Goal: Task Accomplishment & Management: Complete application form

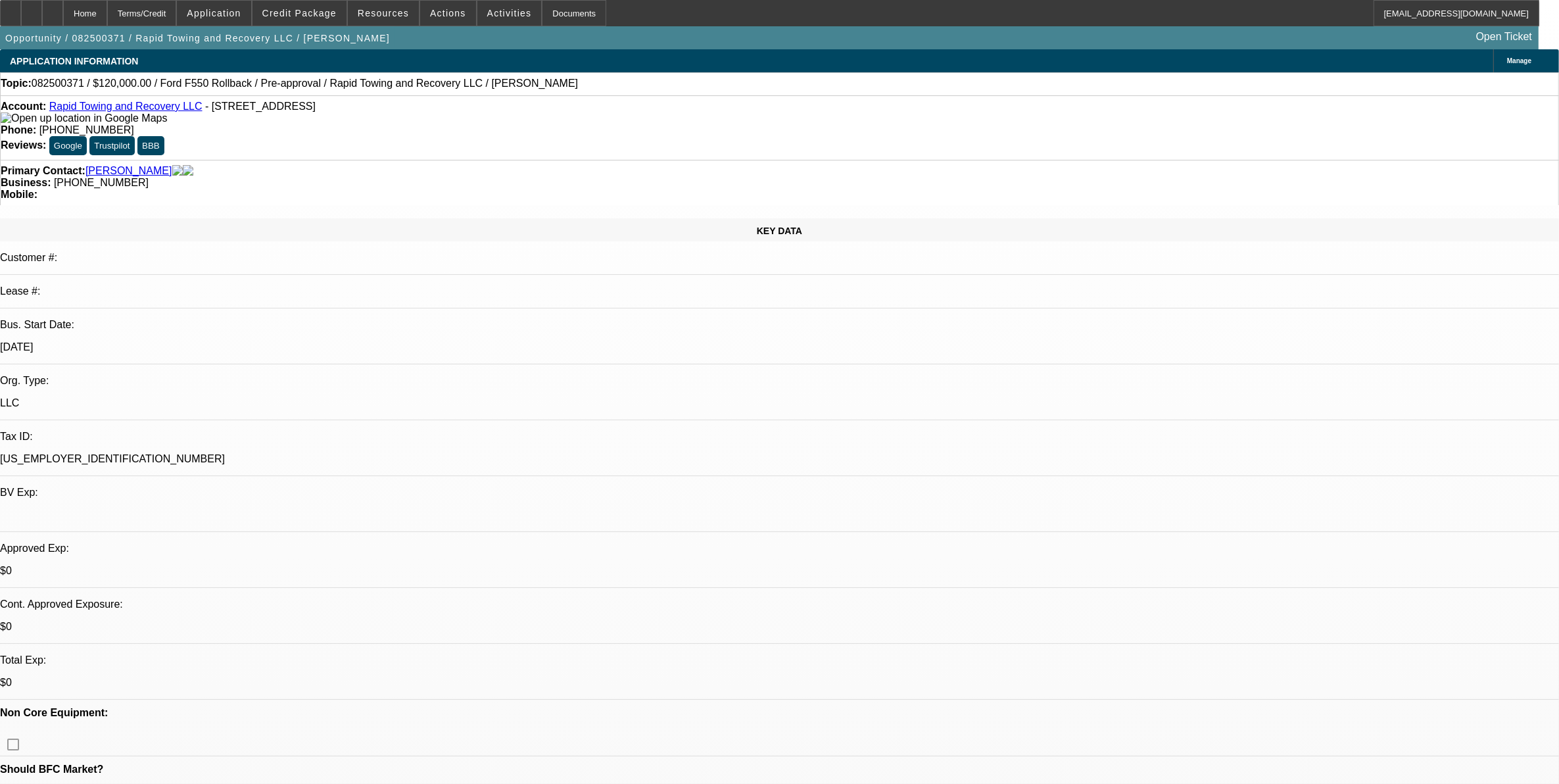
select select "0"
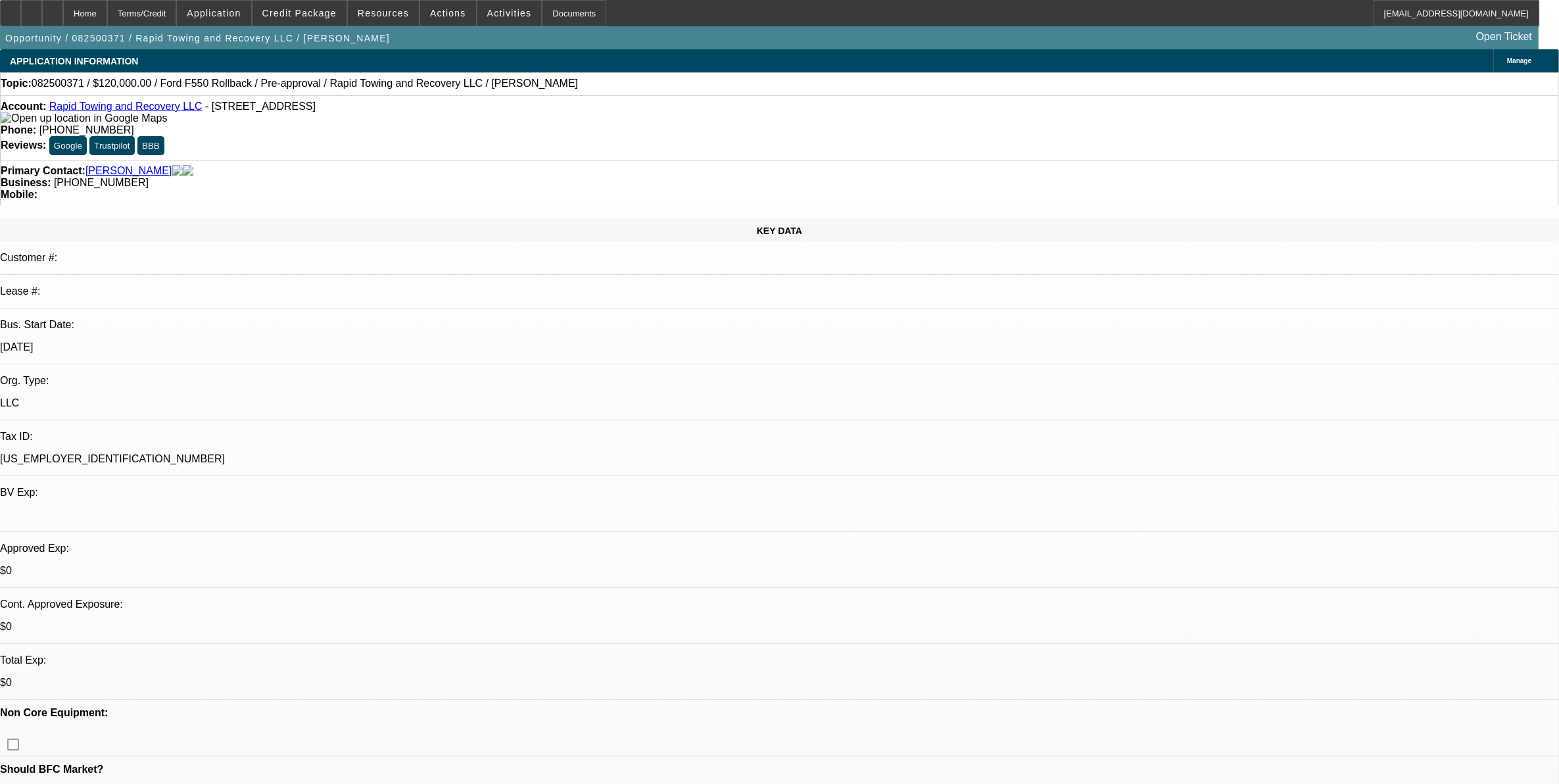
select select "0"
select select "0.1"
select select "0"
select select "0.1"
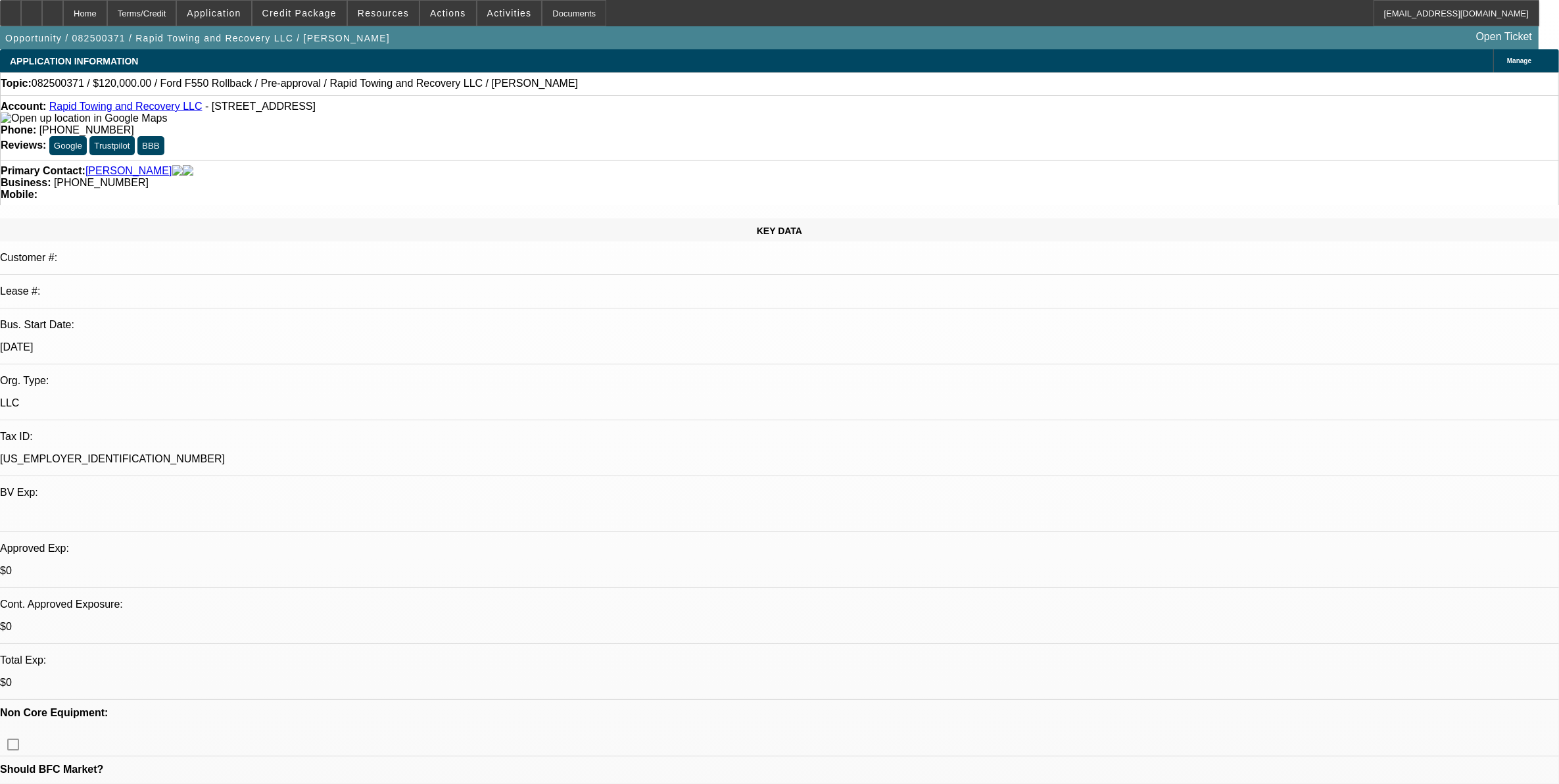
select select "0"
select select "1"
select select "3"
select select "6"
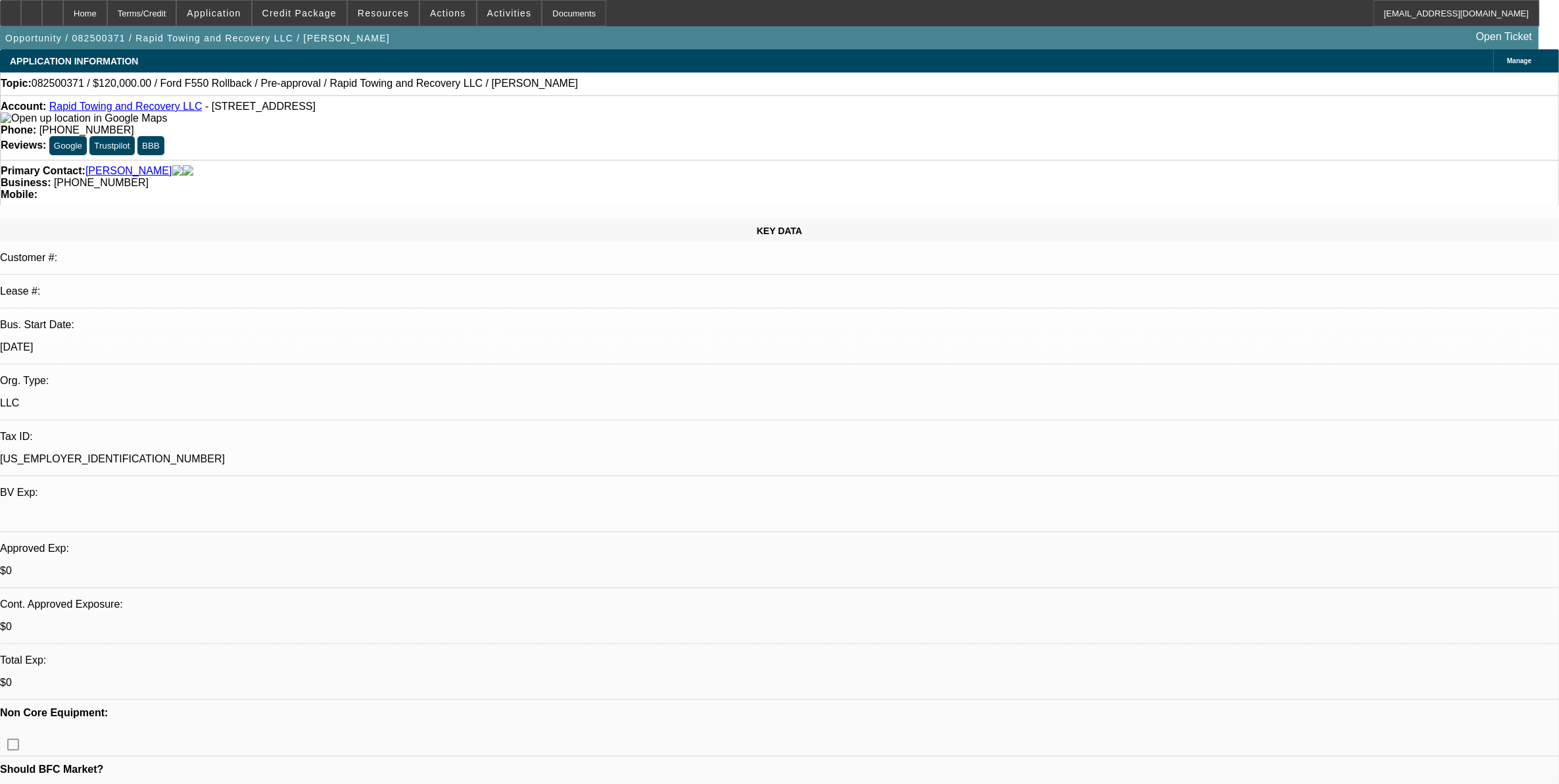
select select "1"
select select "3"
select select "6"
select select "1"
select select "2"
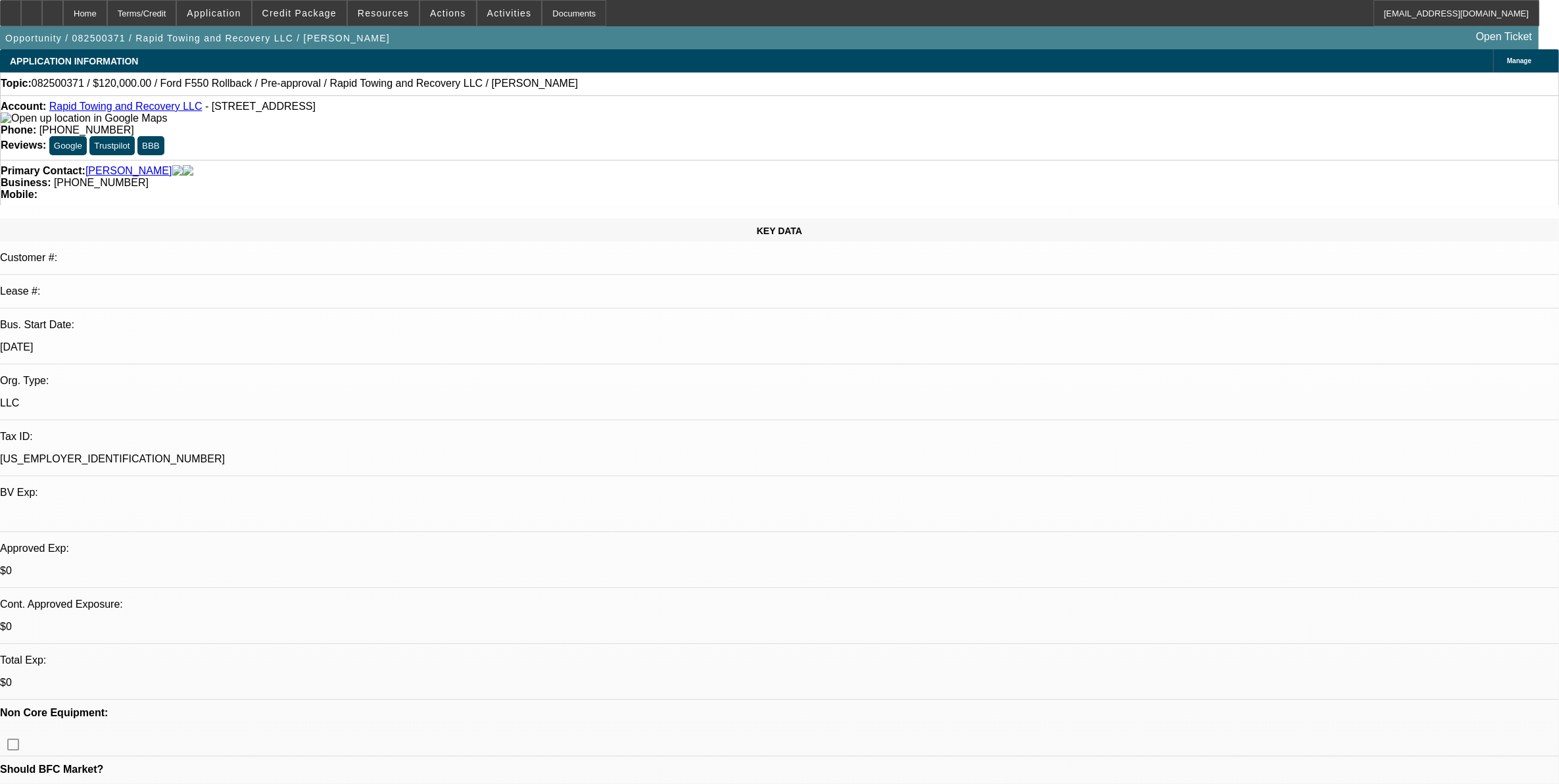
select select "6"
select select "1"
select select "2"
select select "6"
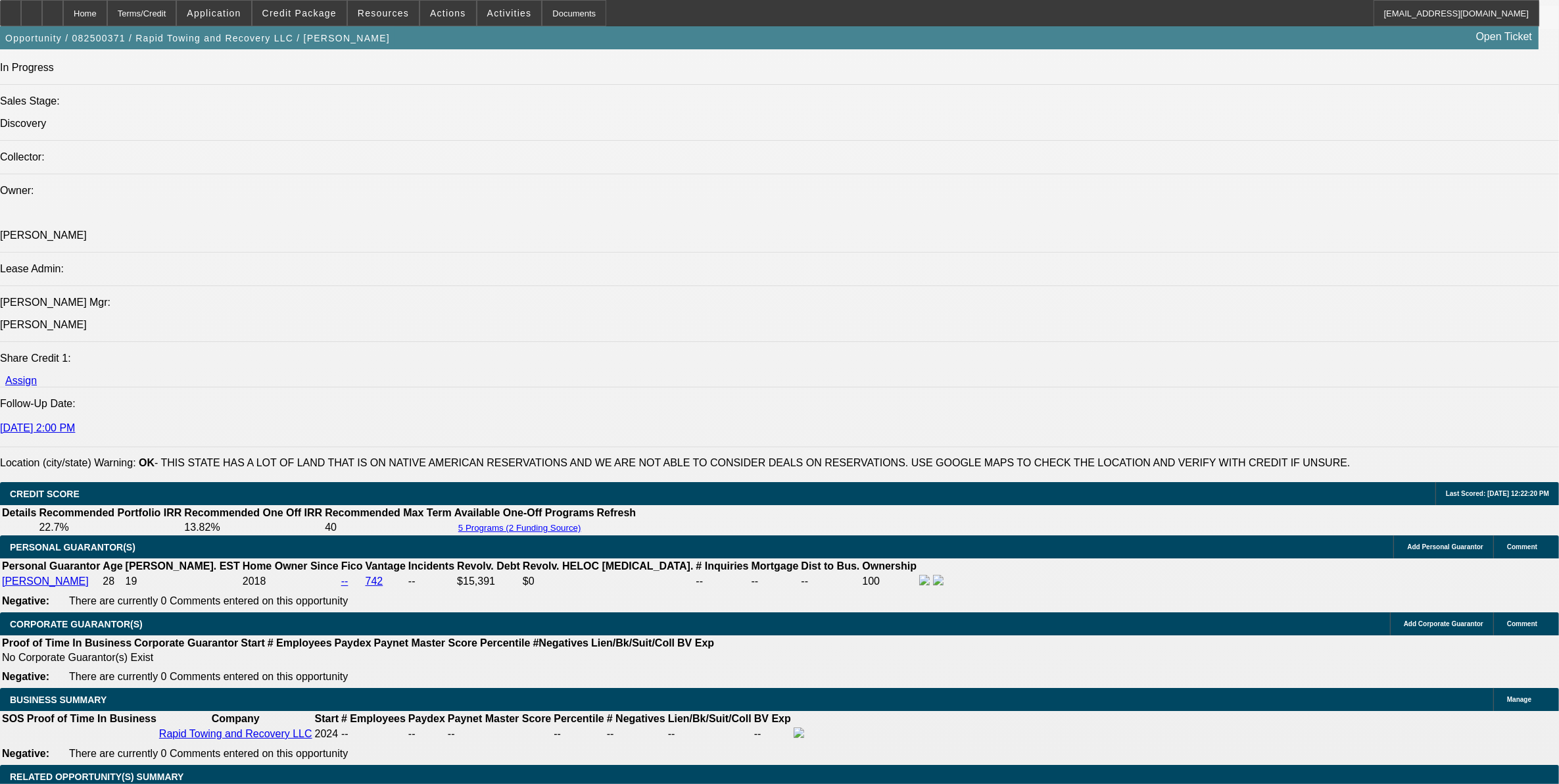
scroll to position [1643, 0]
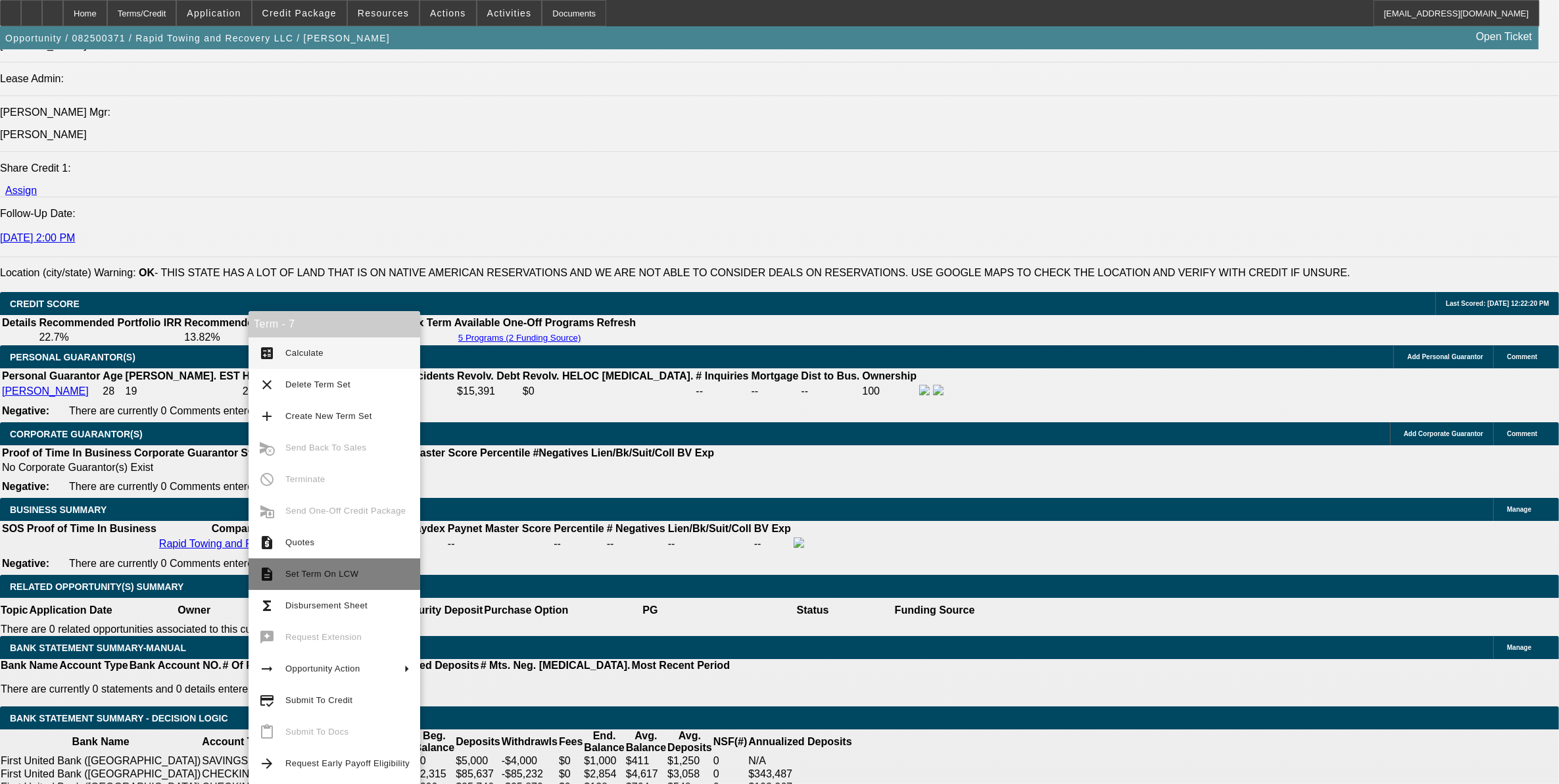
click at [322, 575] on span "Set Term On LCW" at bounding box center [322, 574] width 73 height 10
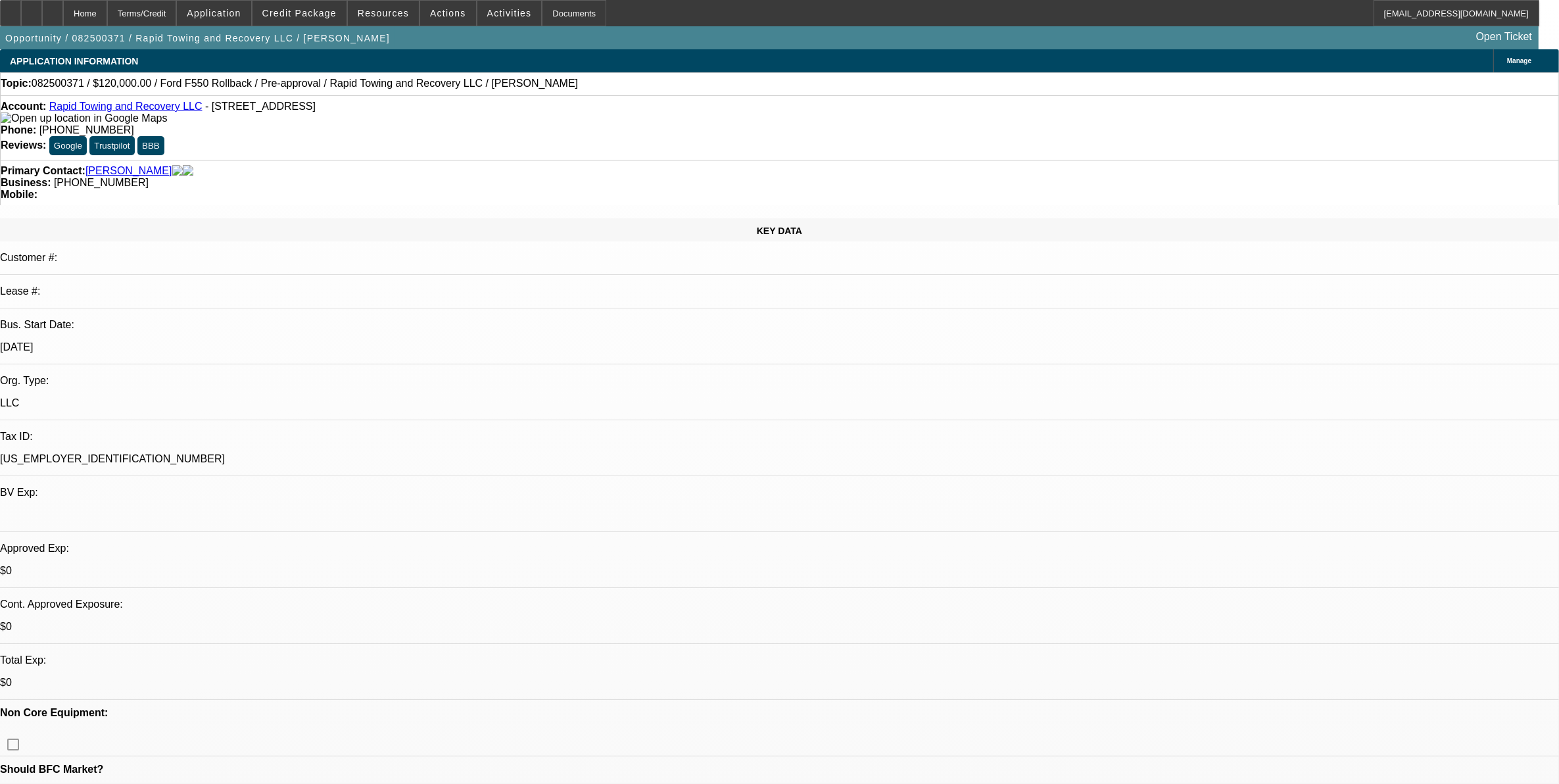
select select "0"
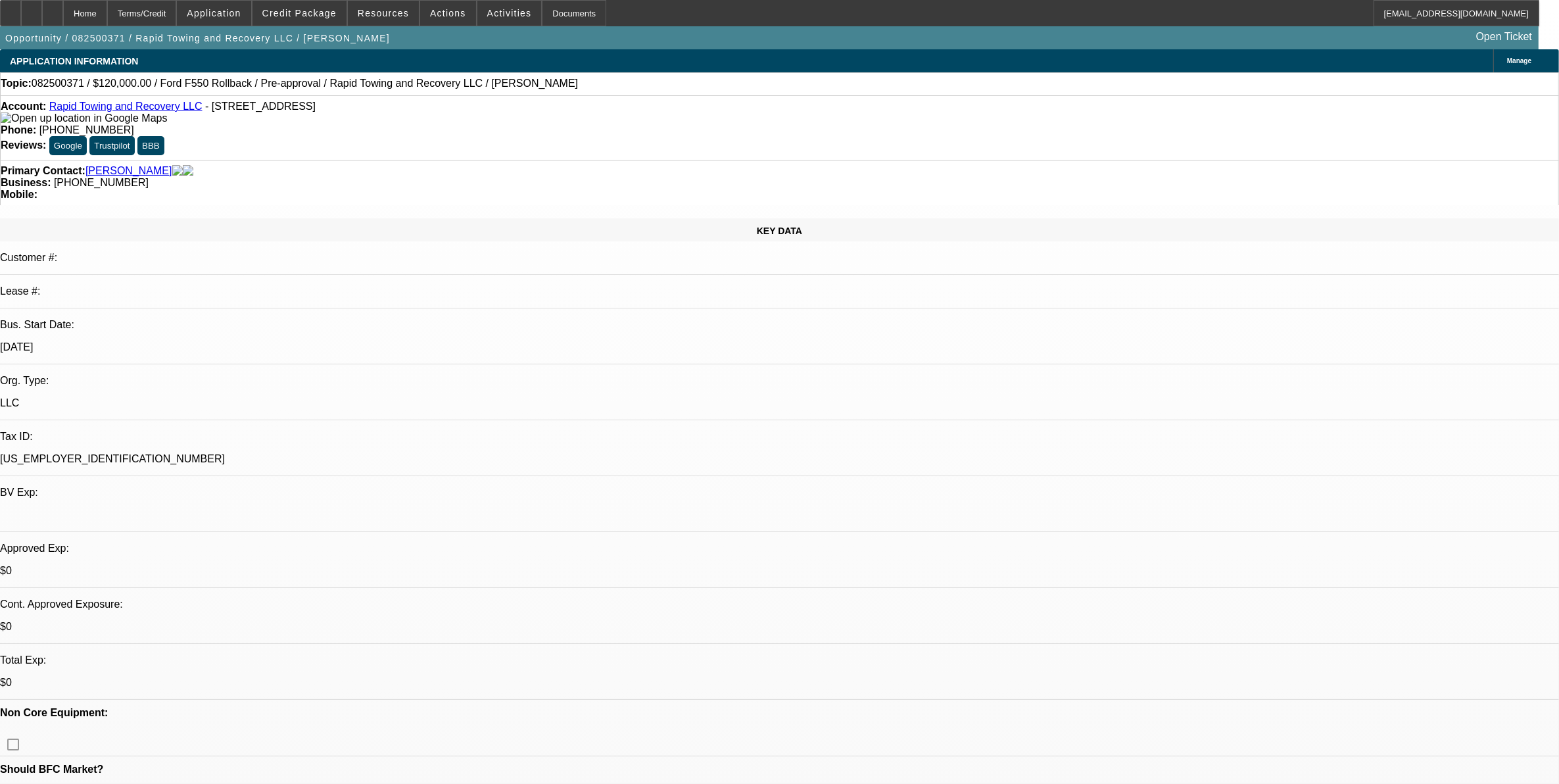
select select "0"
select select "0.1"
select select "0"
select select "0.1"
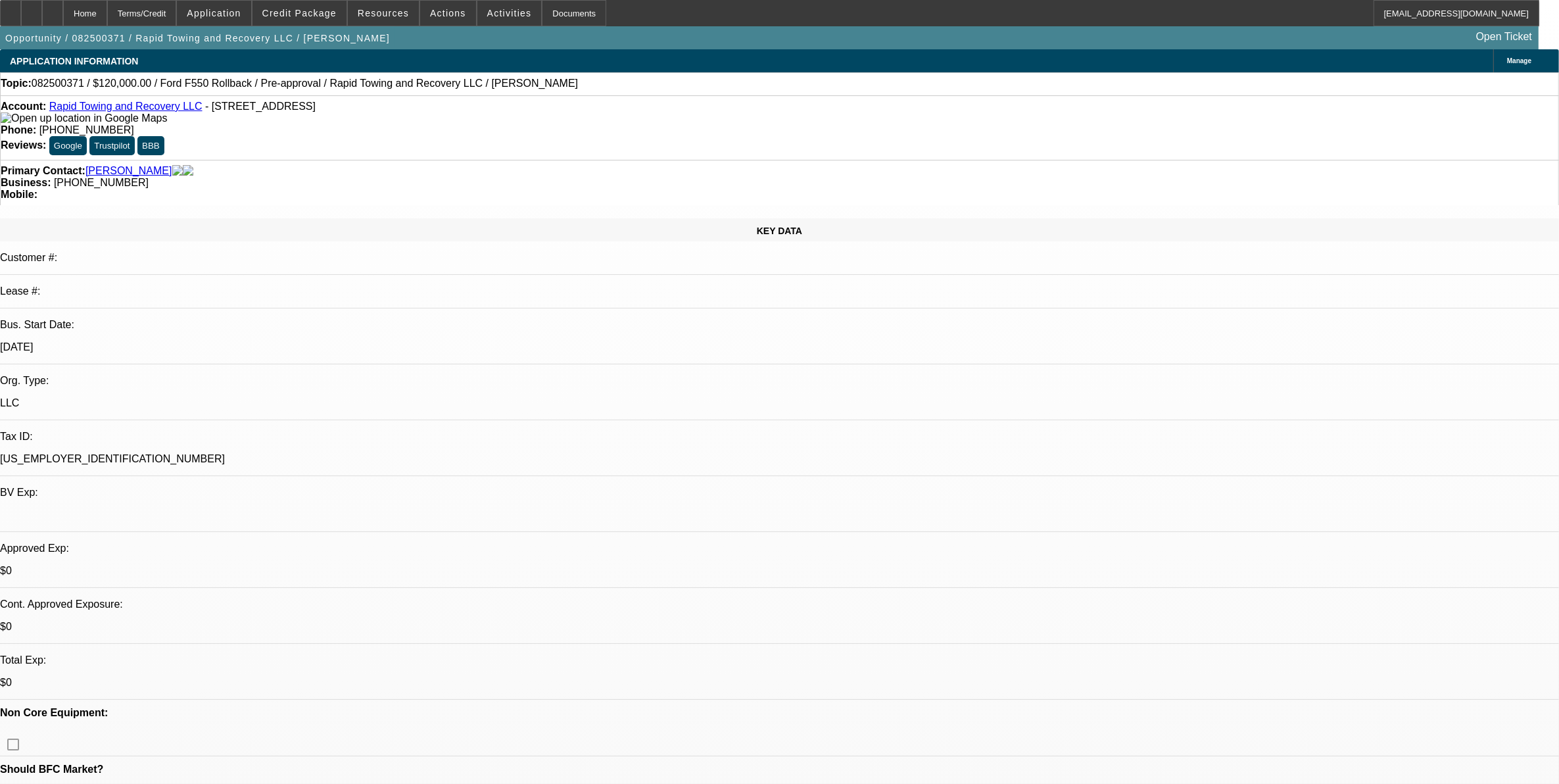
select select "0"
select select "1"
select select "3"
select select "6"
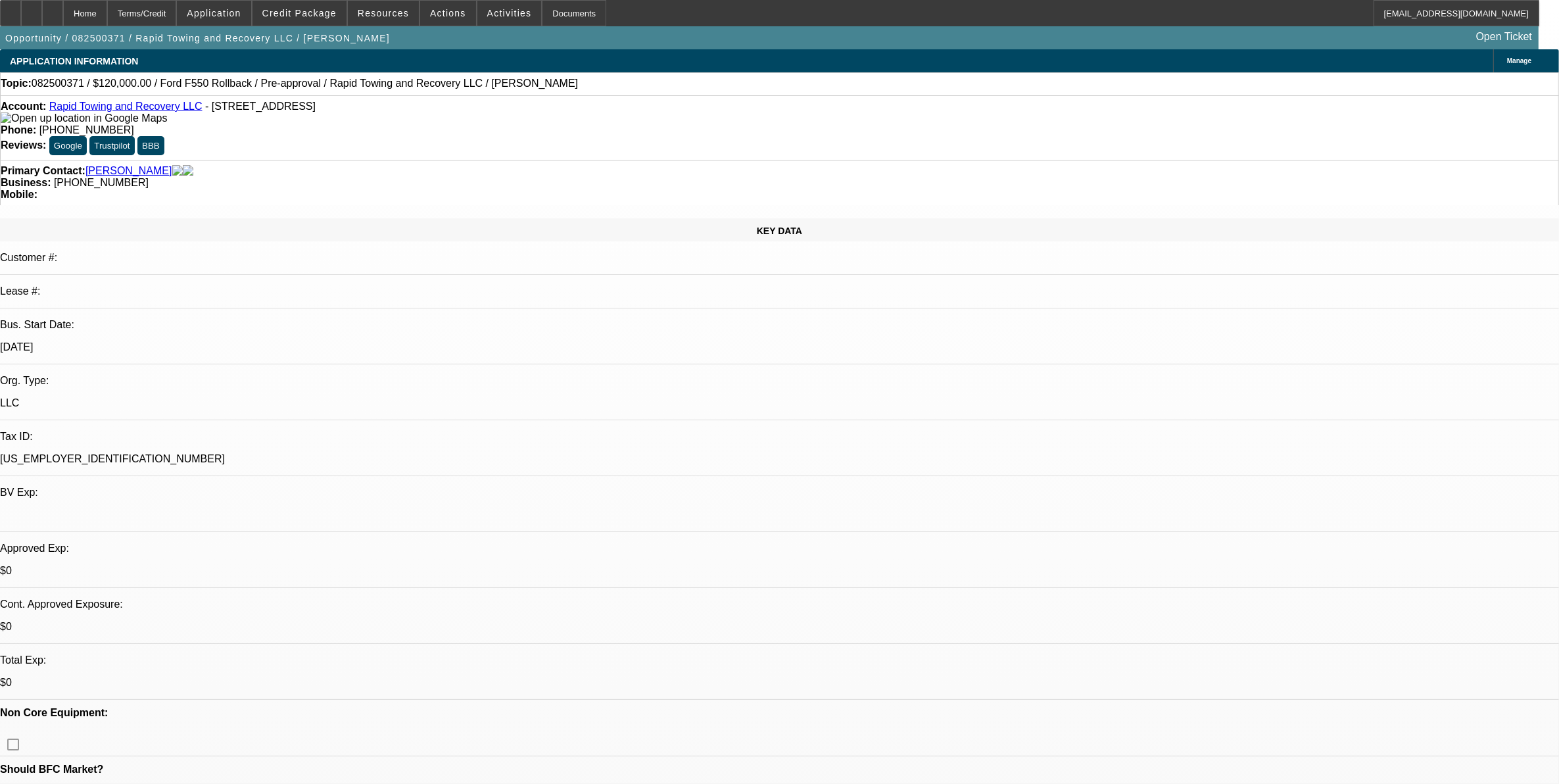
select select "1"
select select "3"
select select "6"
select select "1"
select select "2"
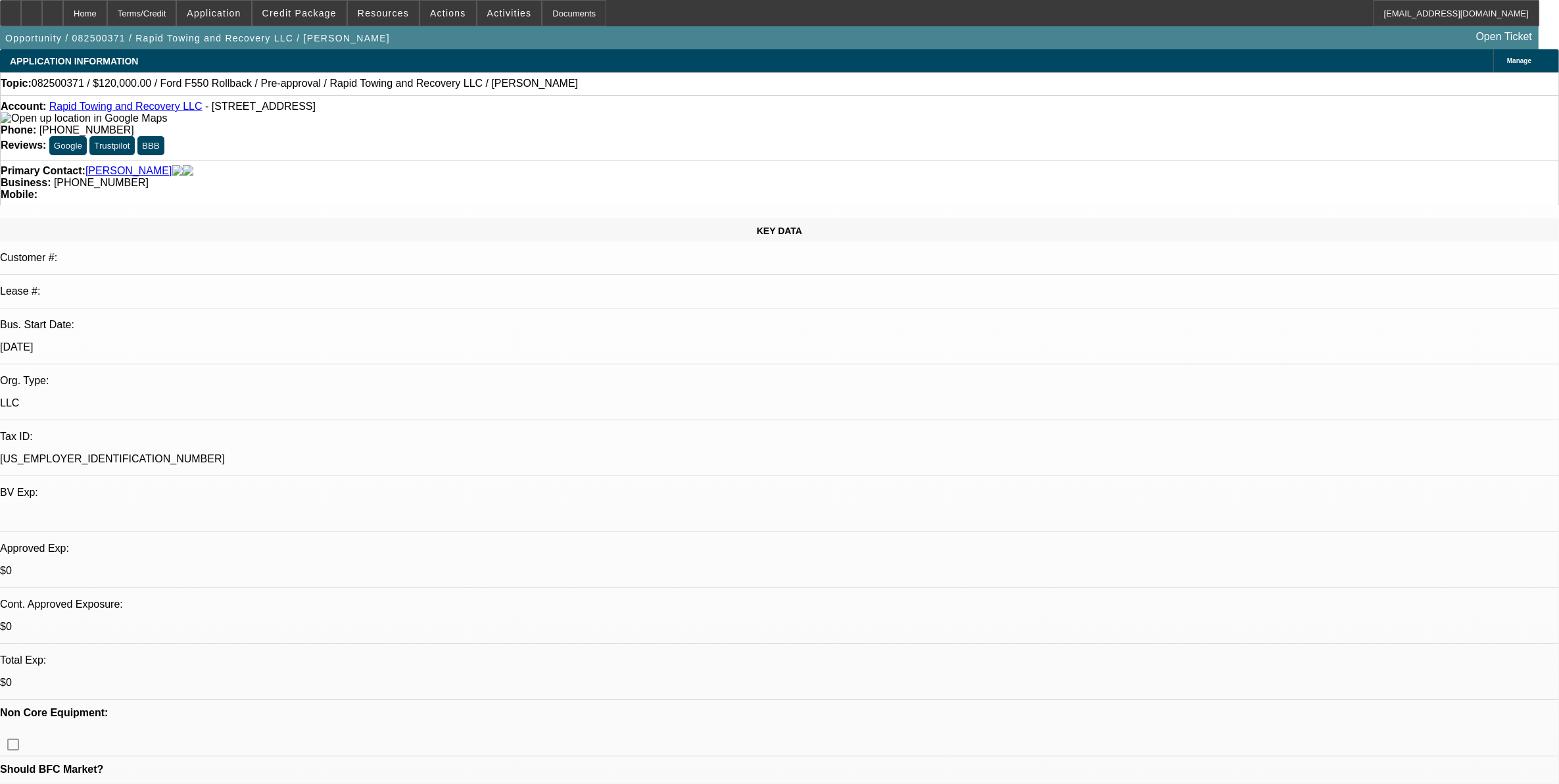
select select "6"
select select "1"
select select "2"
select select "6"
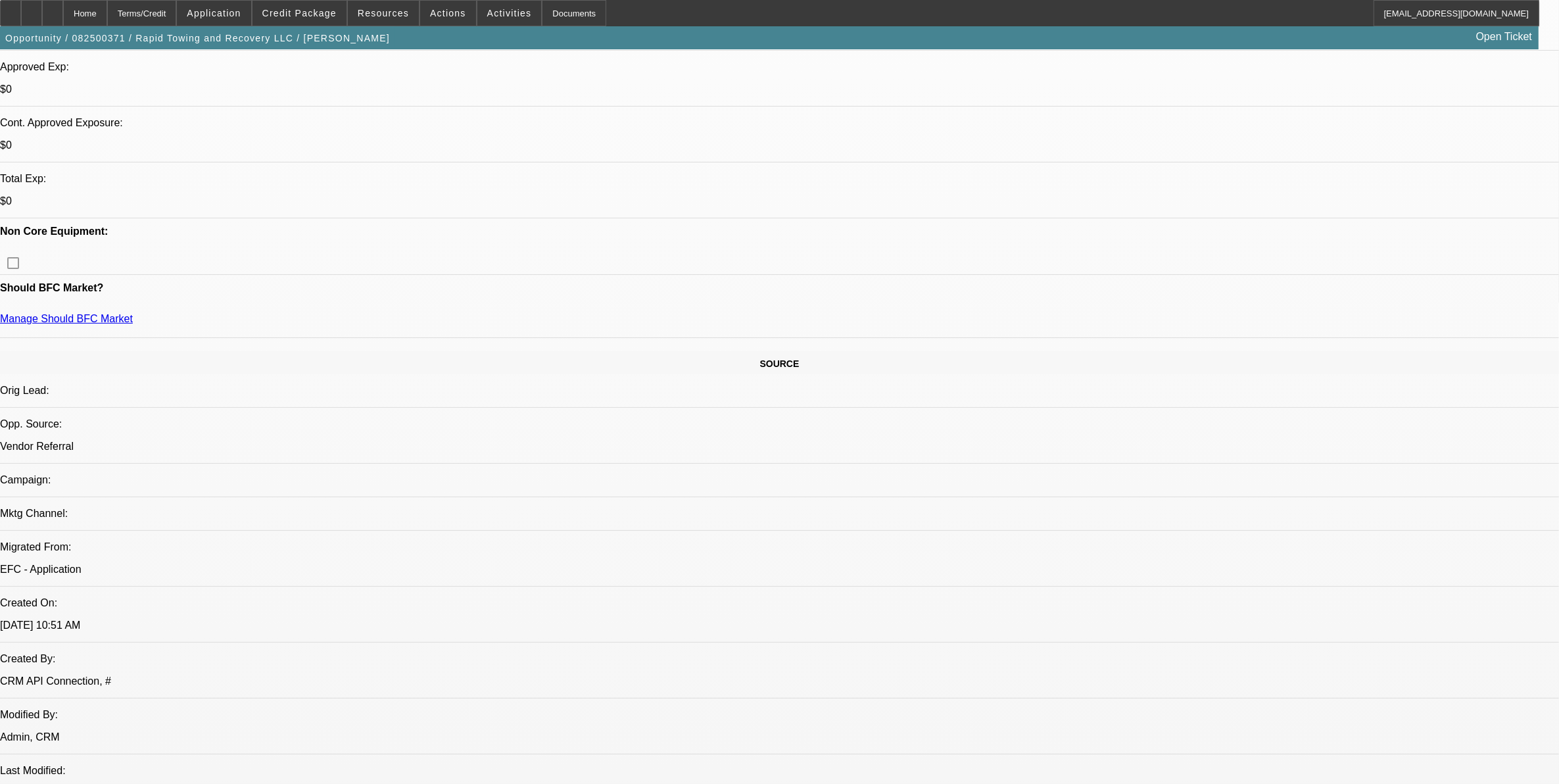
scroll to position [411, 0]
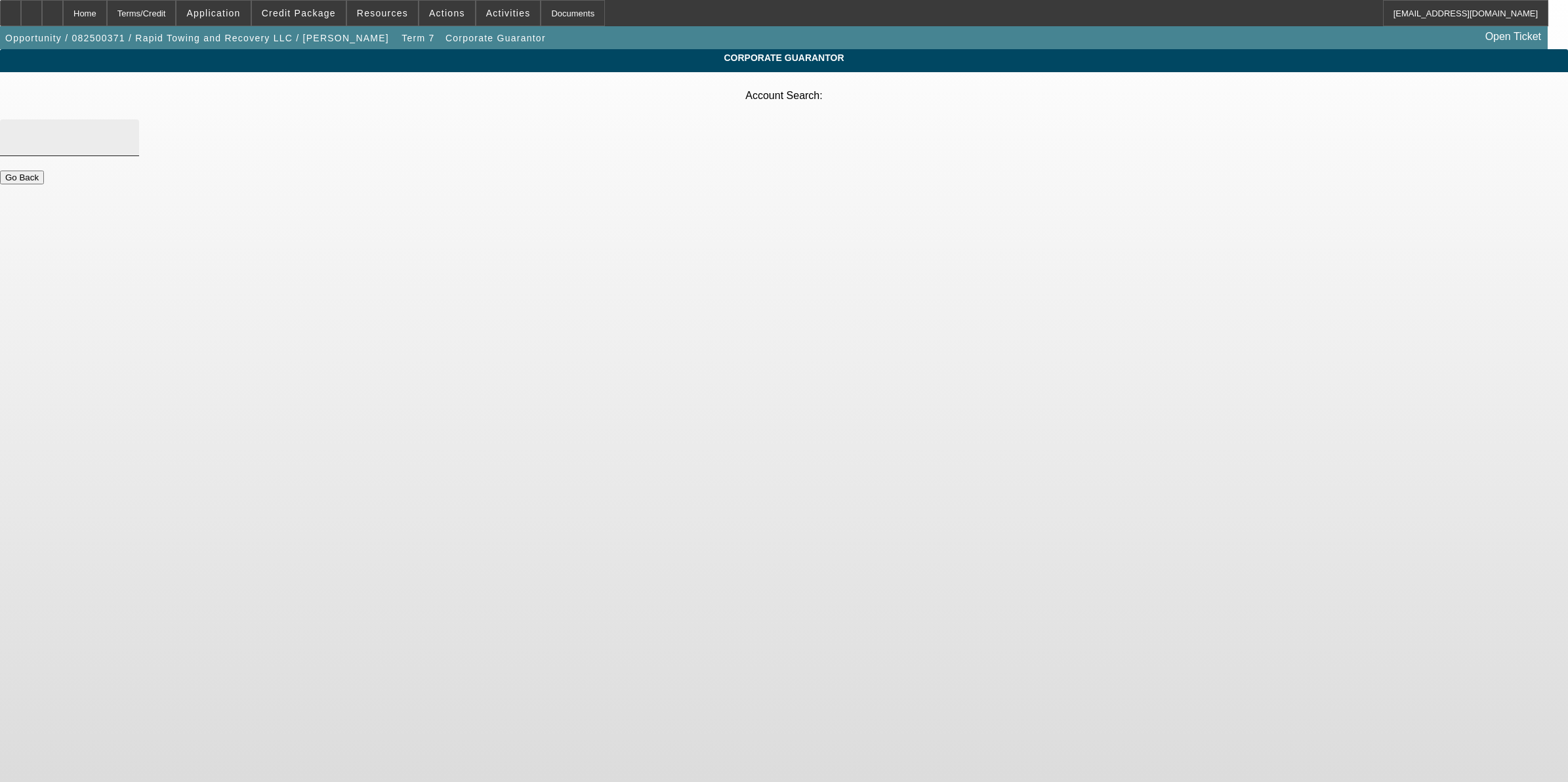
drag, startPoint x: 645, startPoint y: 103, endPoint x: 652, endPoint y: 105, distance: 7.3
click at [128, 130] on input "Account Search" at bounding box center [69, 138] width 118 height 16
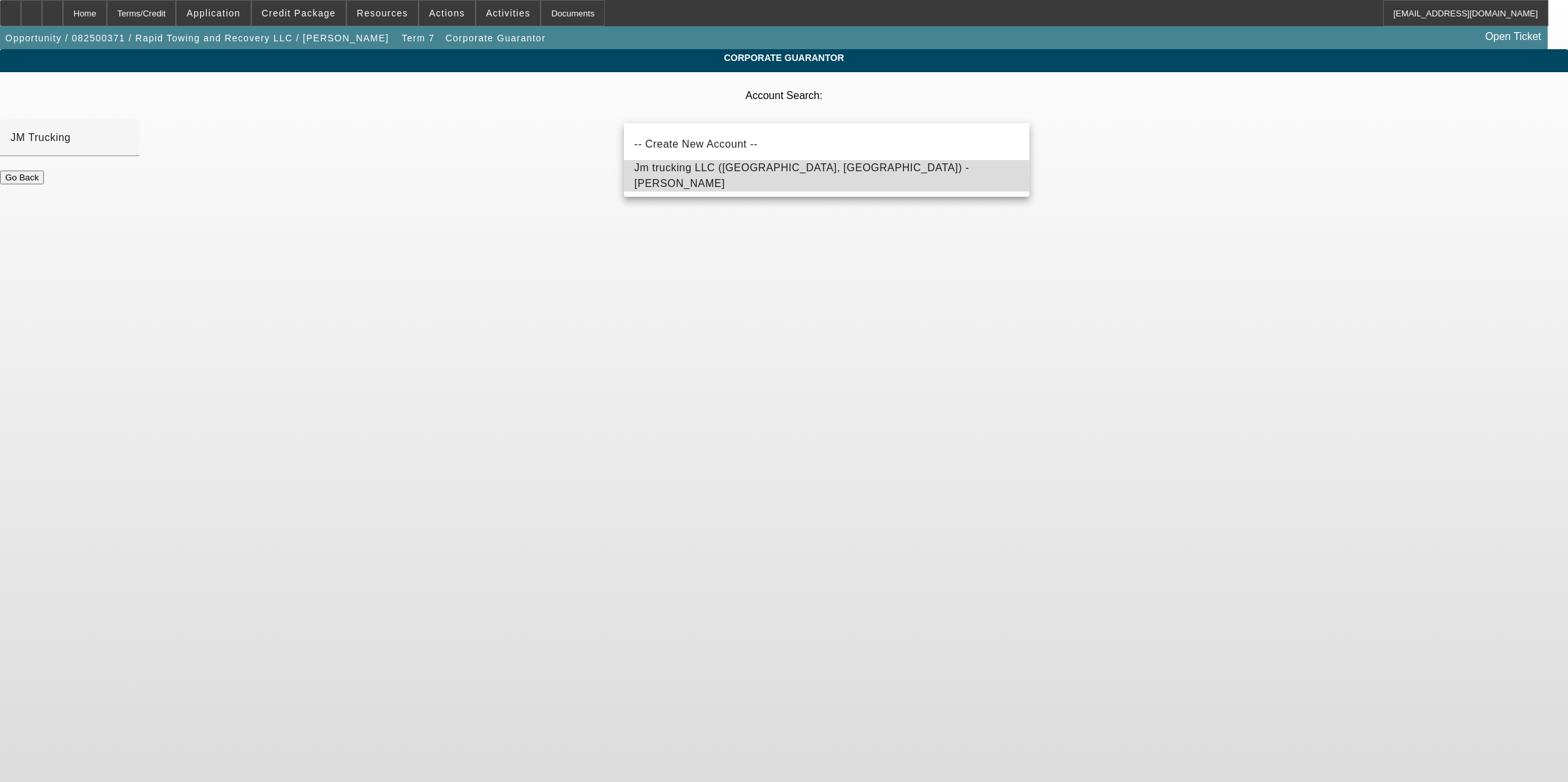
click at [721, 178] on span "Jm trucking LLC ([GEOGRAPHIC_DATA], [GEOGRAPHIC_DATA]) - [PERSON_NAME]" at bounding box center [801, 175] width 334 height 27
type input "Jm trucking LLC ([GEOGRAPHIC_DATA], [GEOGRAPHIC_DATA]) - [PERSON_NAME]"
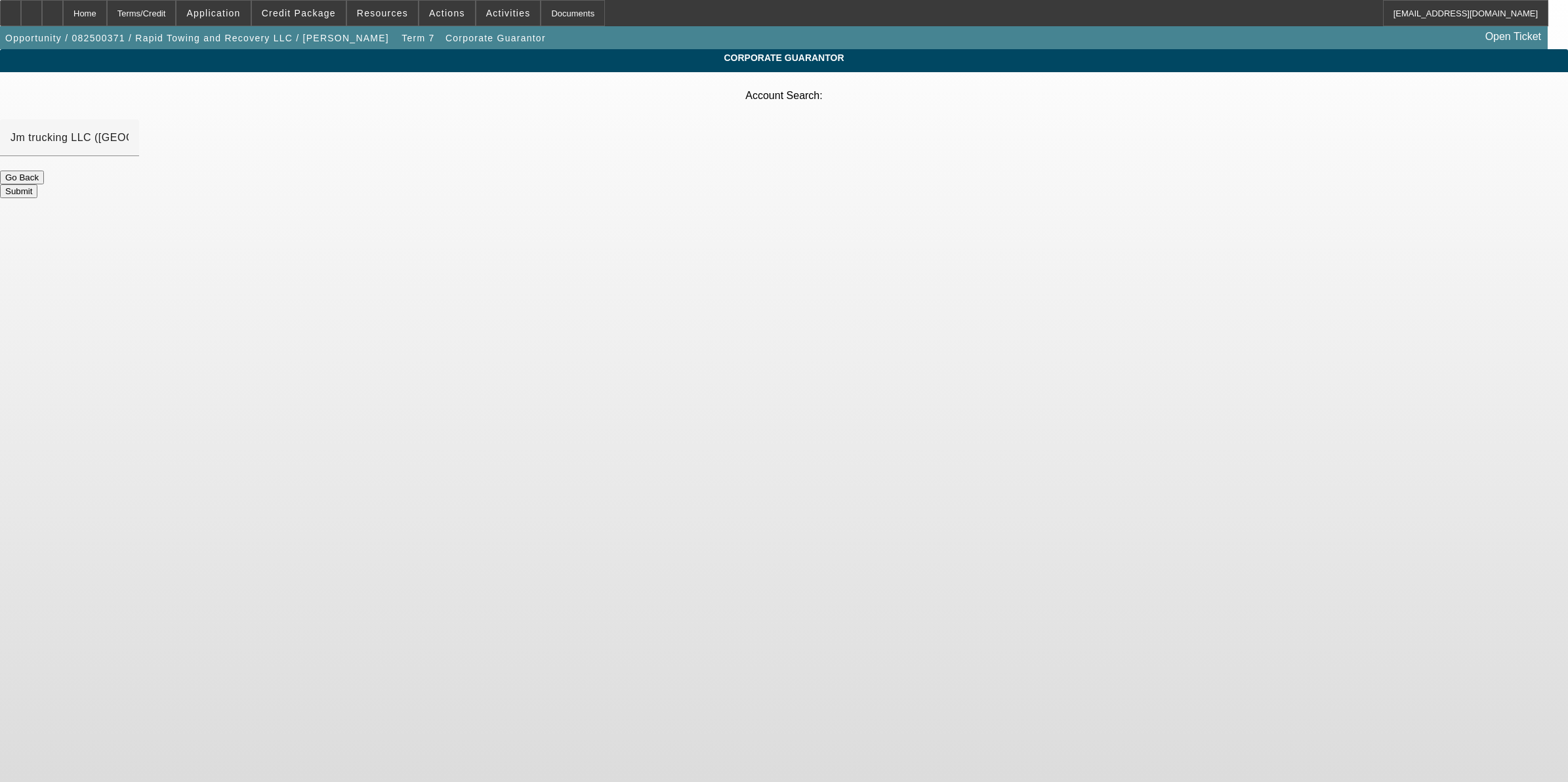
click at [38, 184] on button "Submit" at bounding box center [19, 191] width 38 height 14
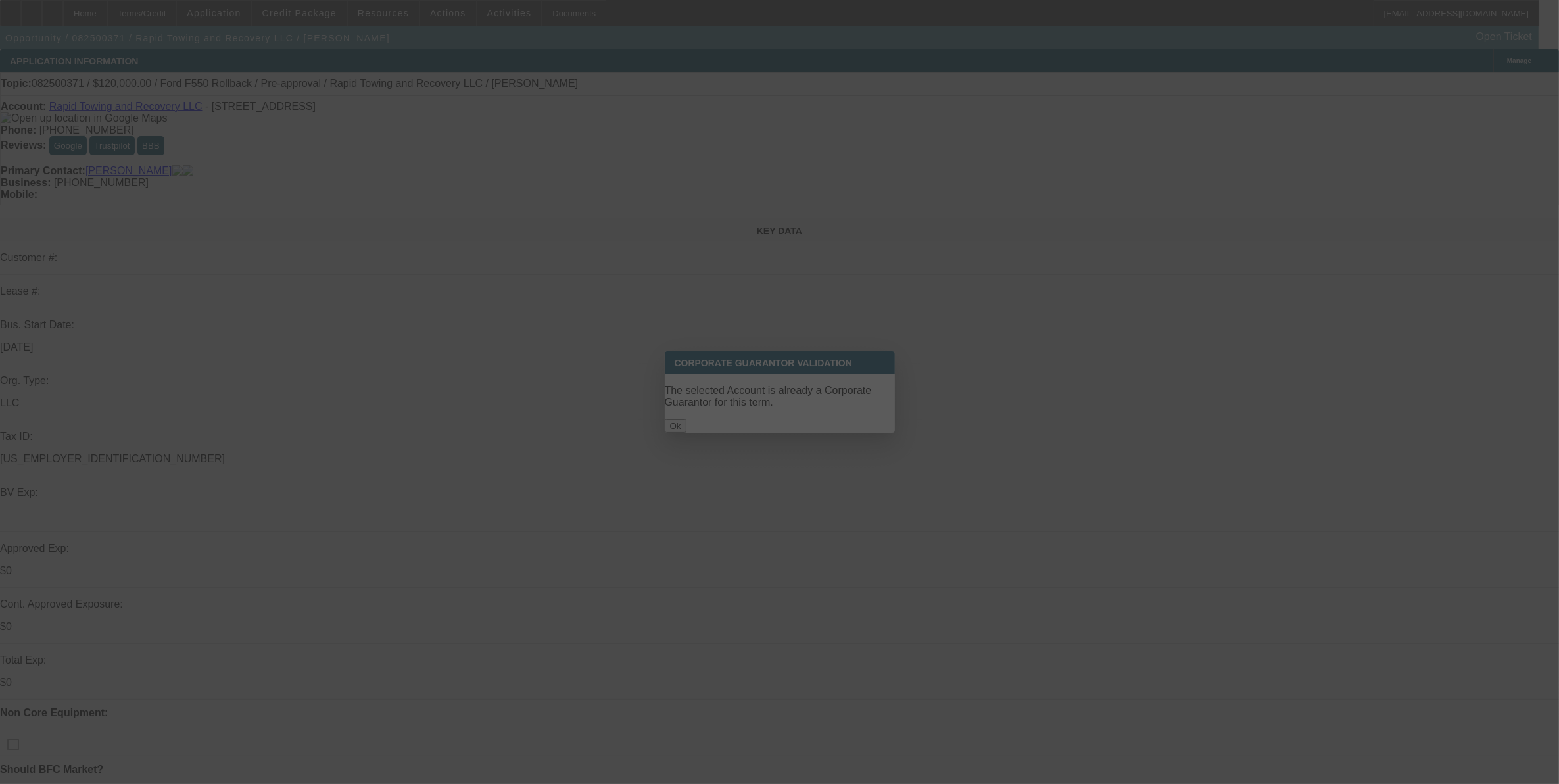
select select "0"
select select "3"
select select "0"
select select "6"
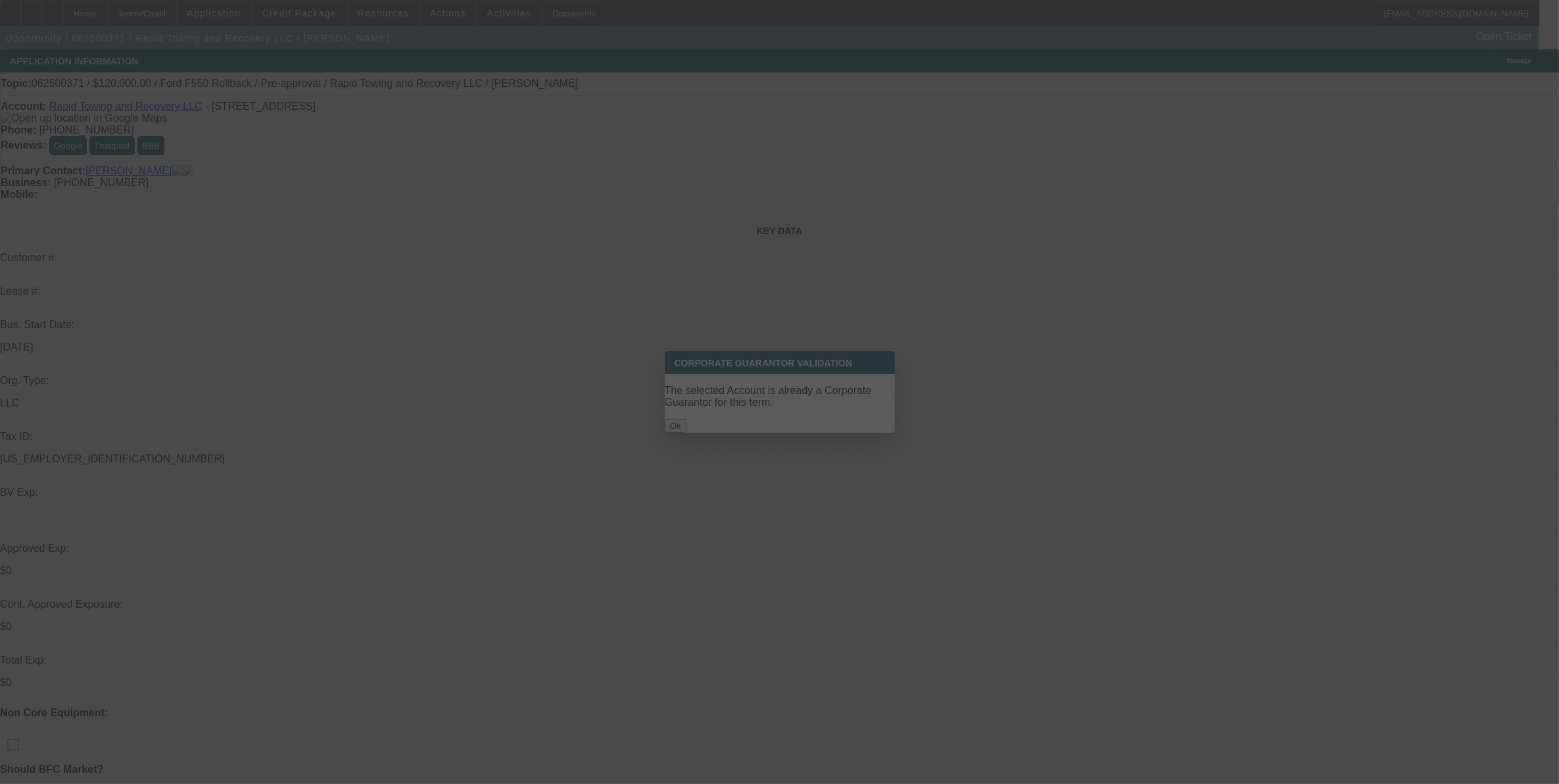
select select "0"
select select "3"
select select "0"
select select "6"
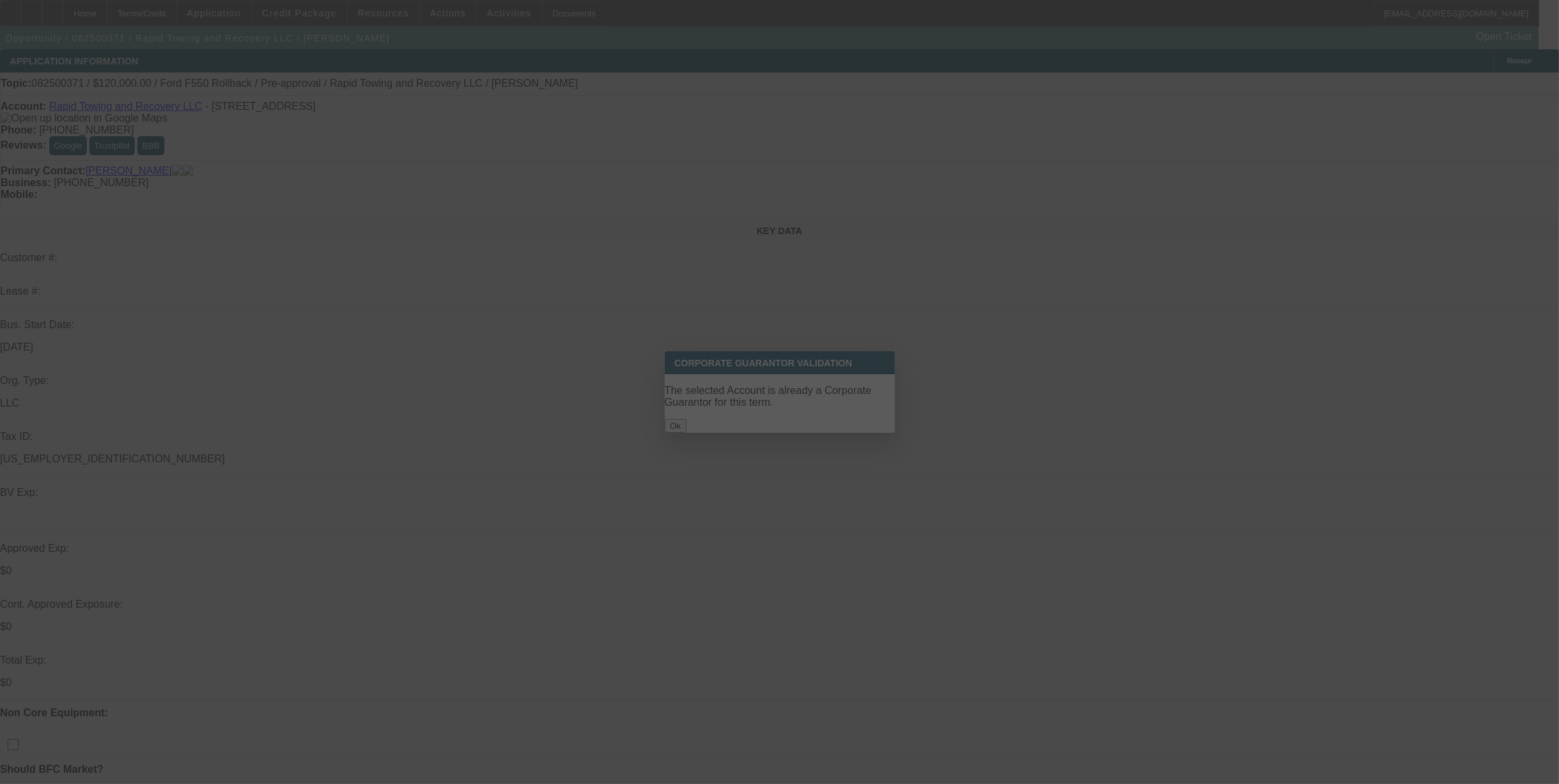
select select "0.1"
select select "0"
select select "2"
select select "0"
select select "6"
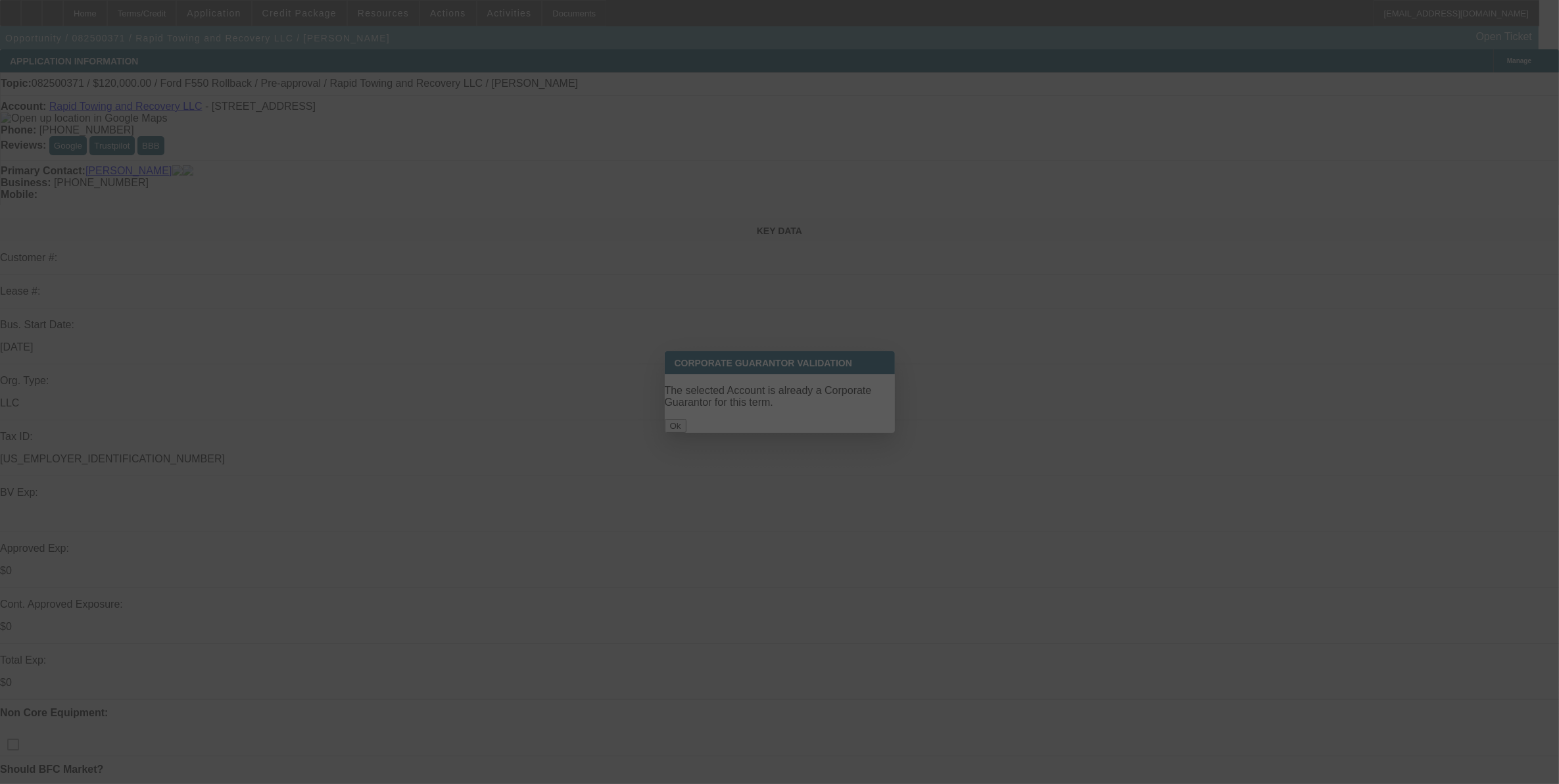
select select "0.1"
select select "0"
select select "2"
select select "0"
select select "6"
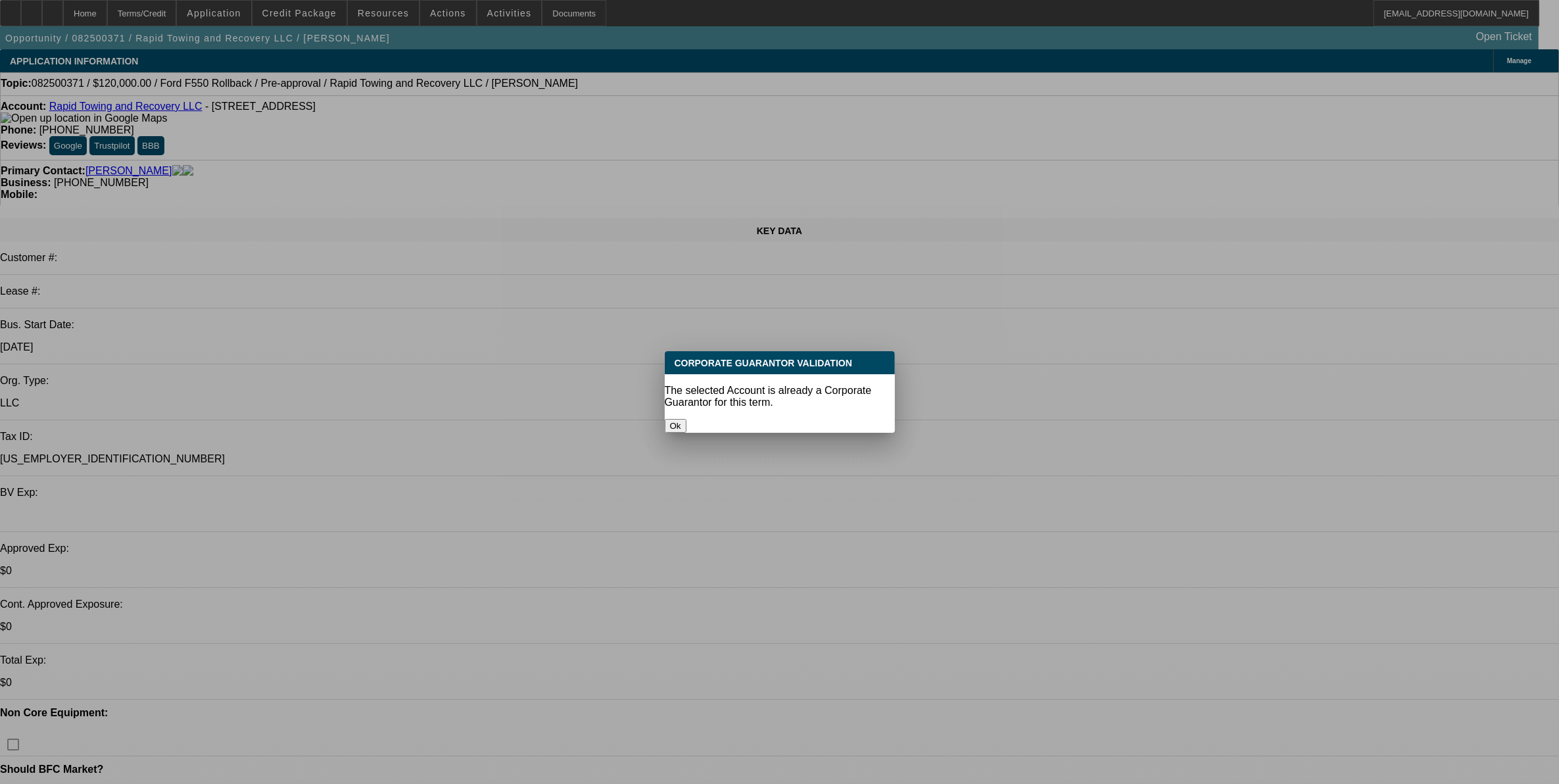
click at [687, 419] on button "Ok" at bounding box center [676, 426] width 22 height 14
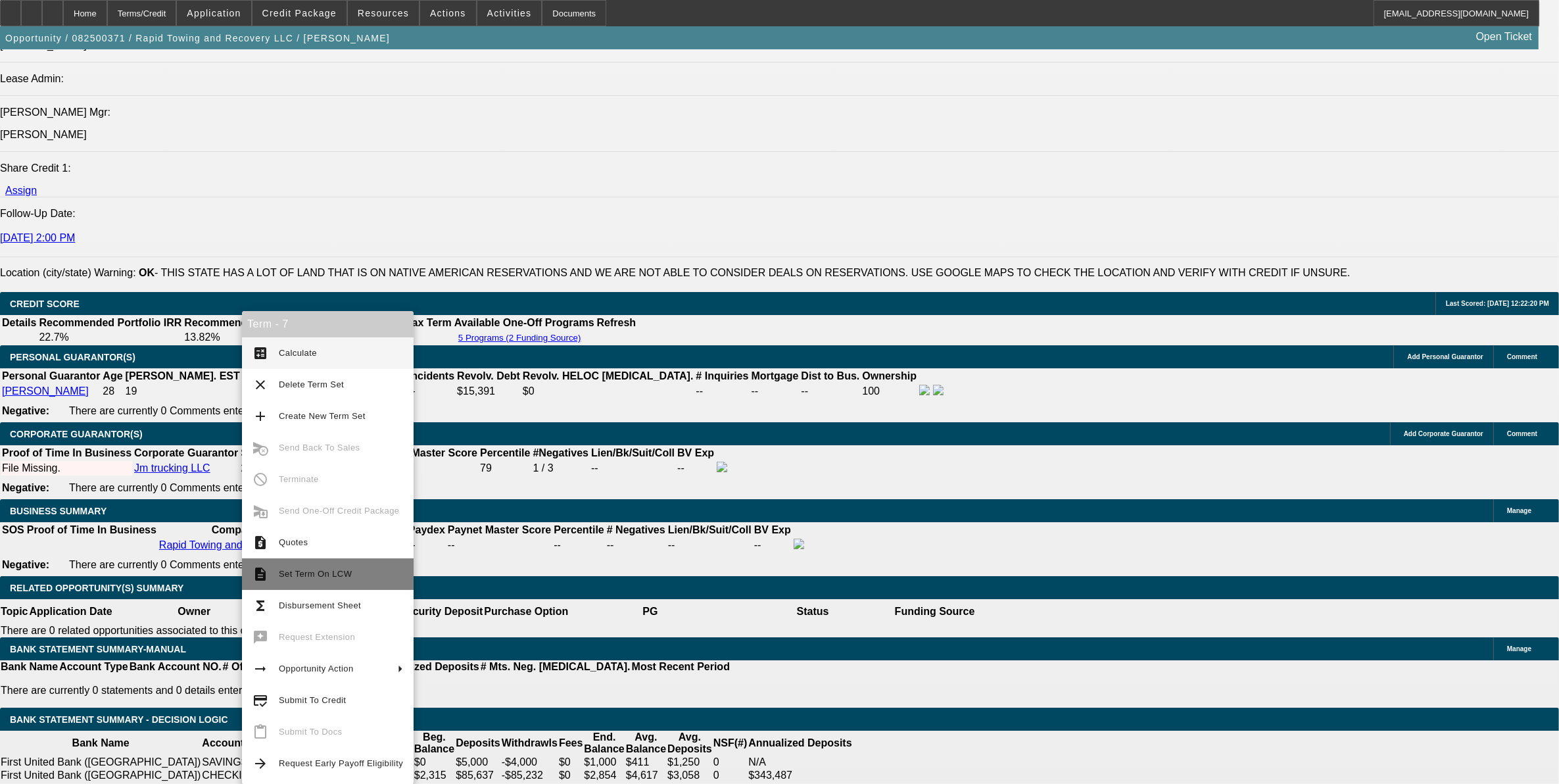
scroll to position [1663, 0]
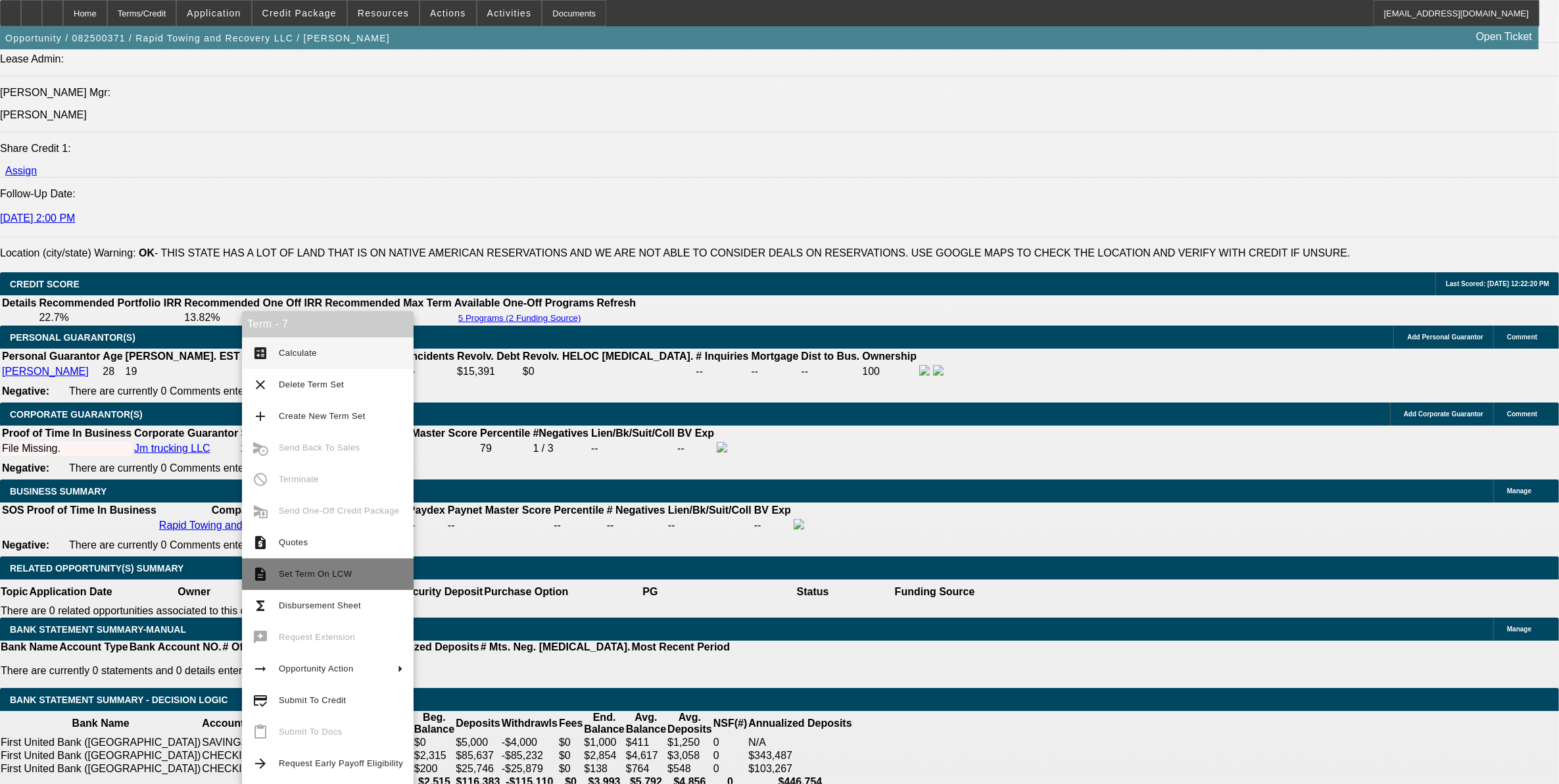
click at [301, 577] on span "Set Term On LCW" at bounding box center [315, 574] width 73 height 10
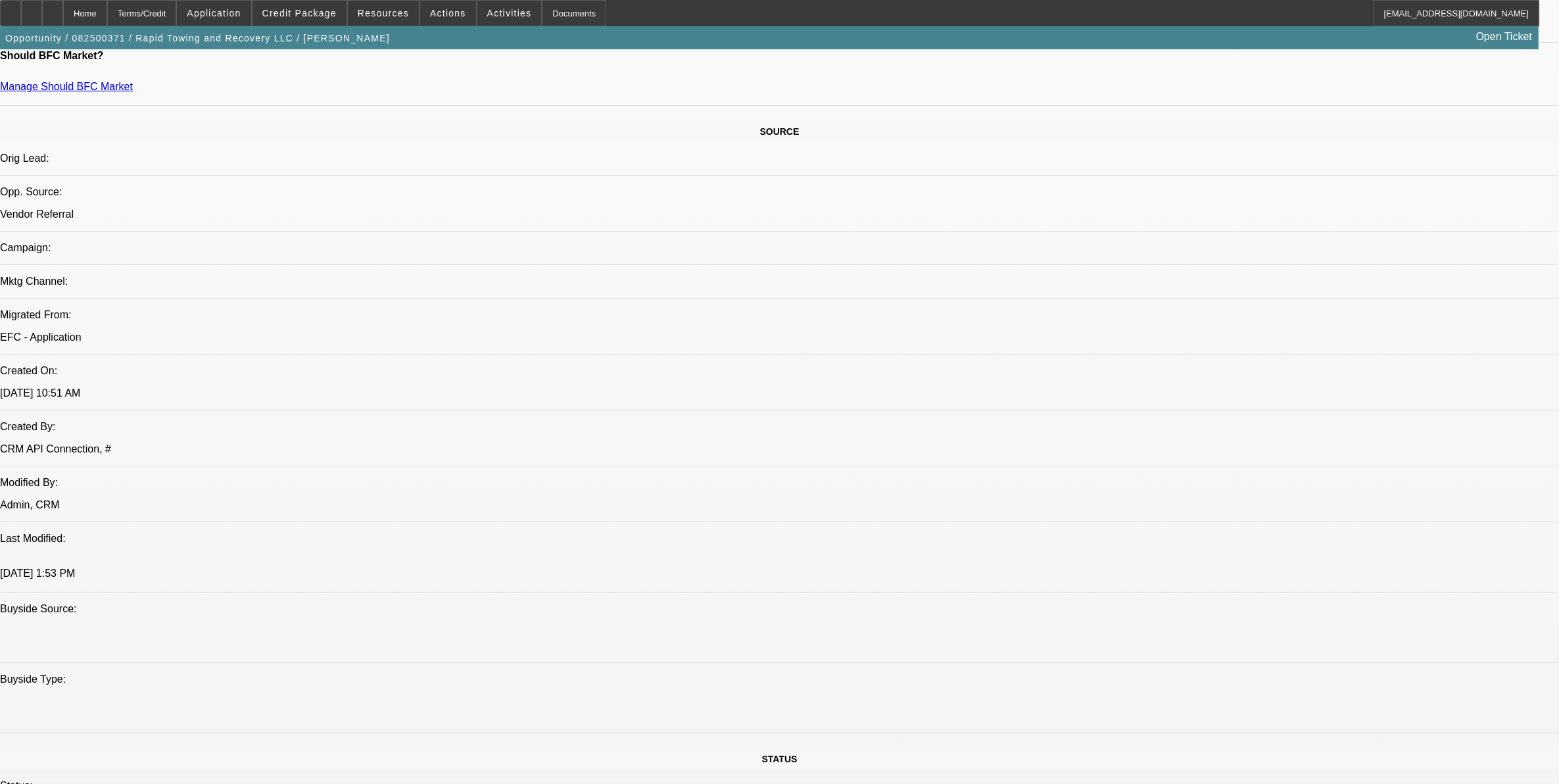
scroll to position [0, 0]
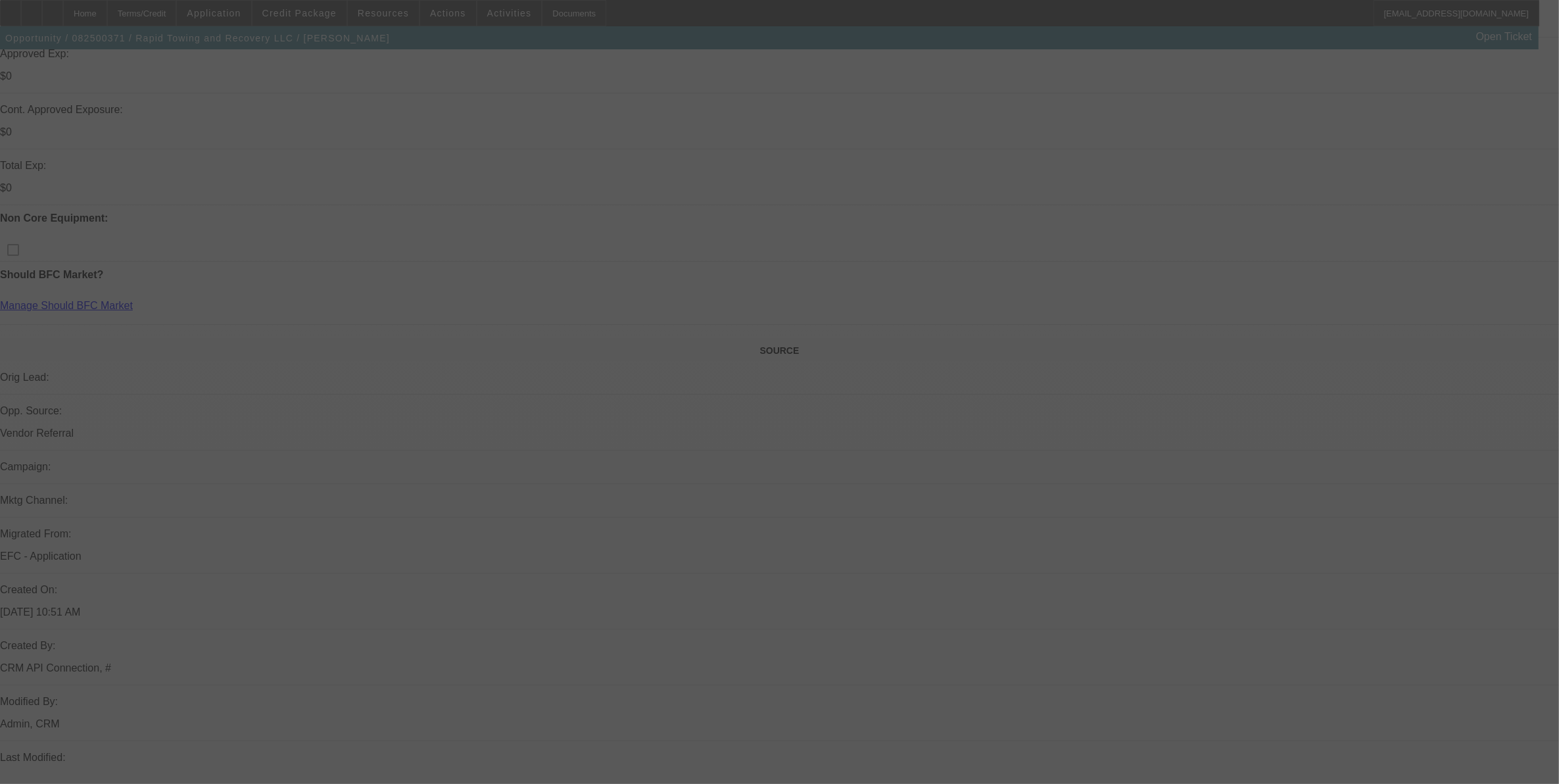
scroll to position [77, 0]
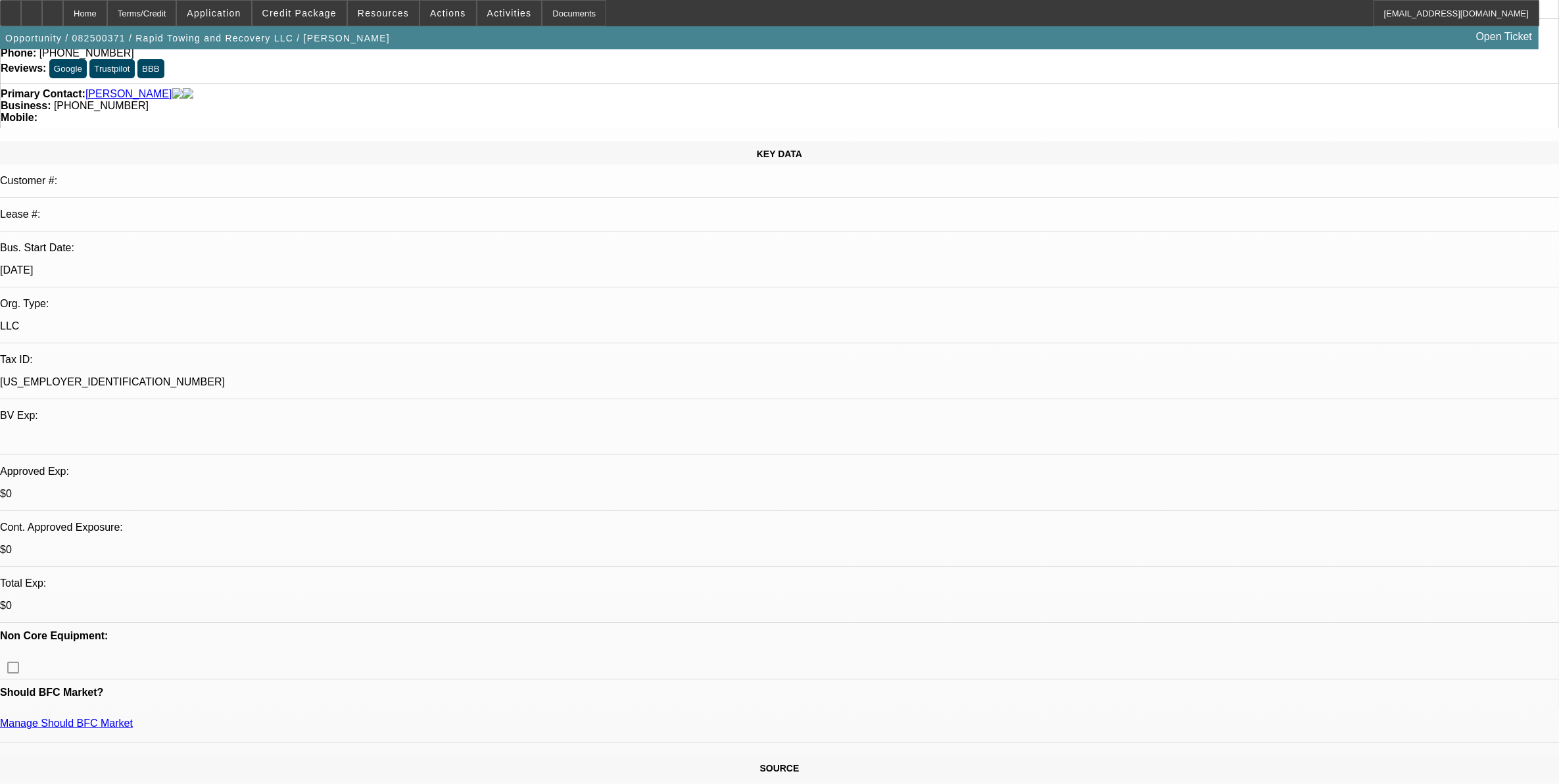
select select "0"
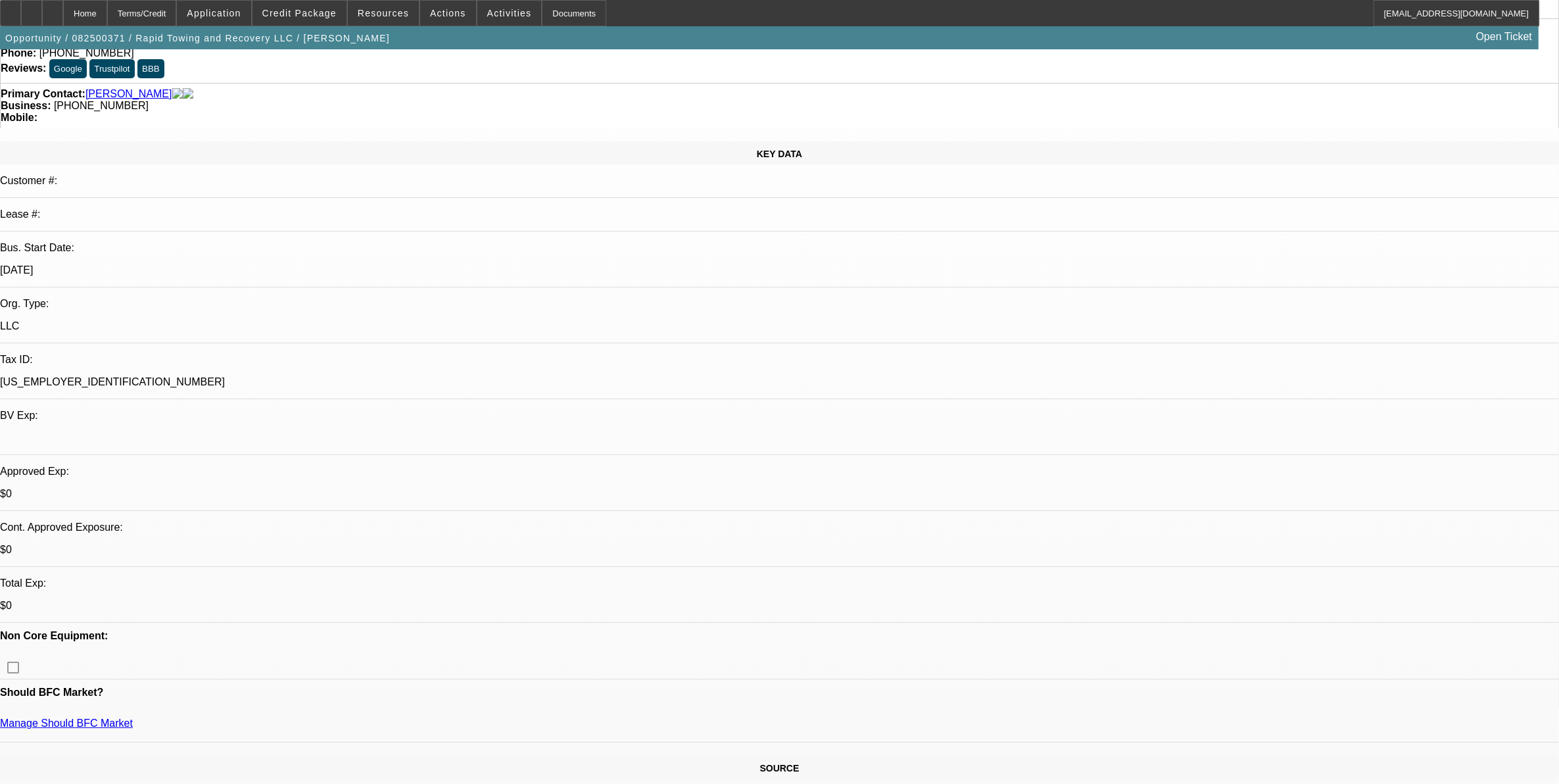
select select "0"
select select "0.1"
select select "0"
select select "0.1"
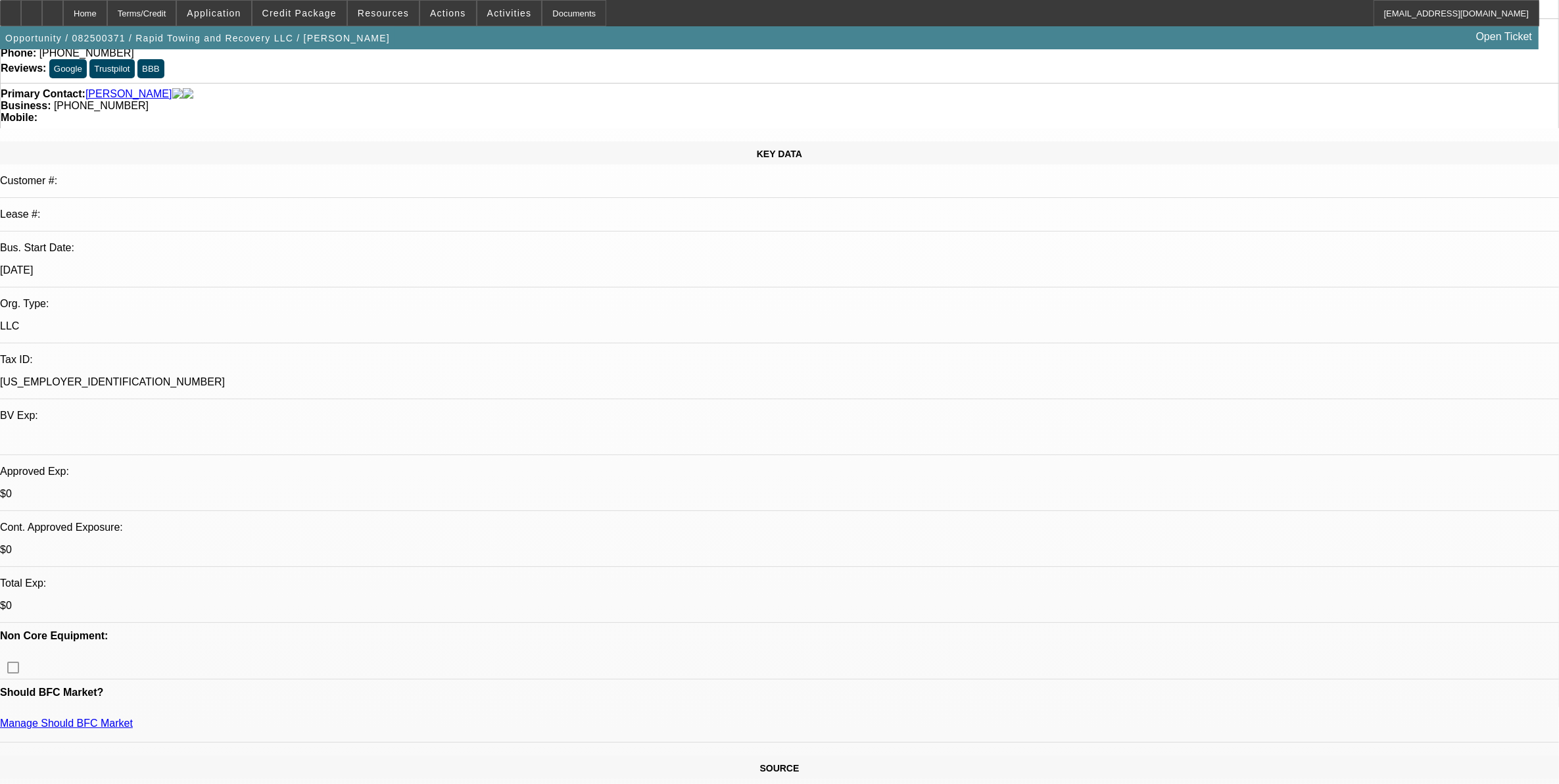
select select "0"
select select "1"
select select "3"
select select "6"
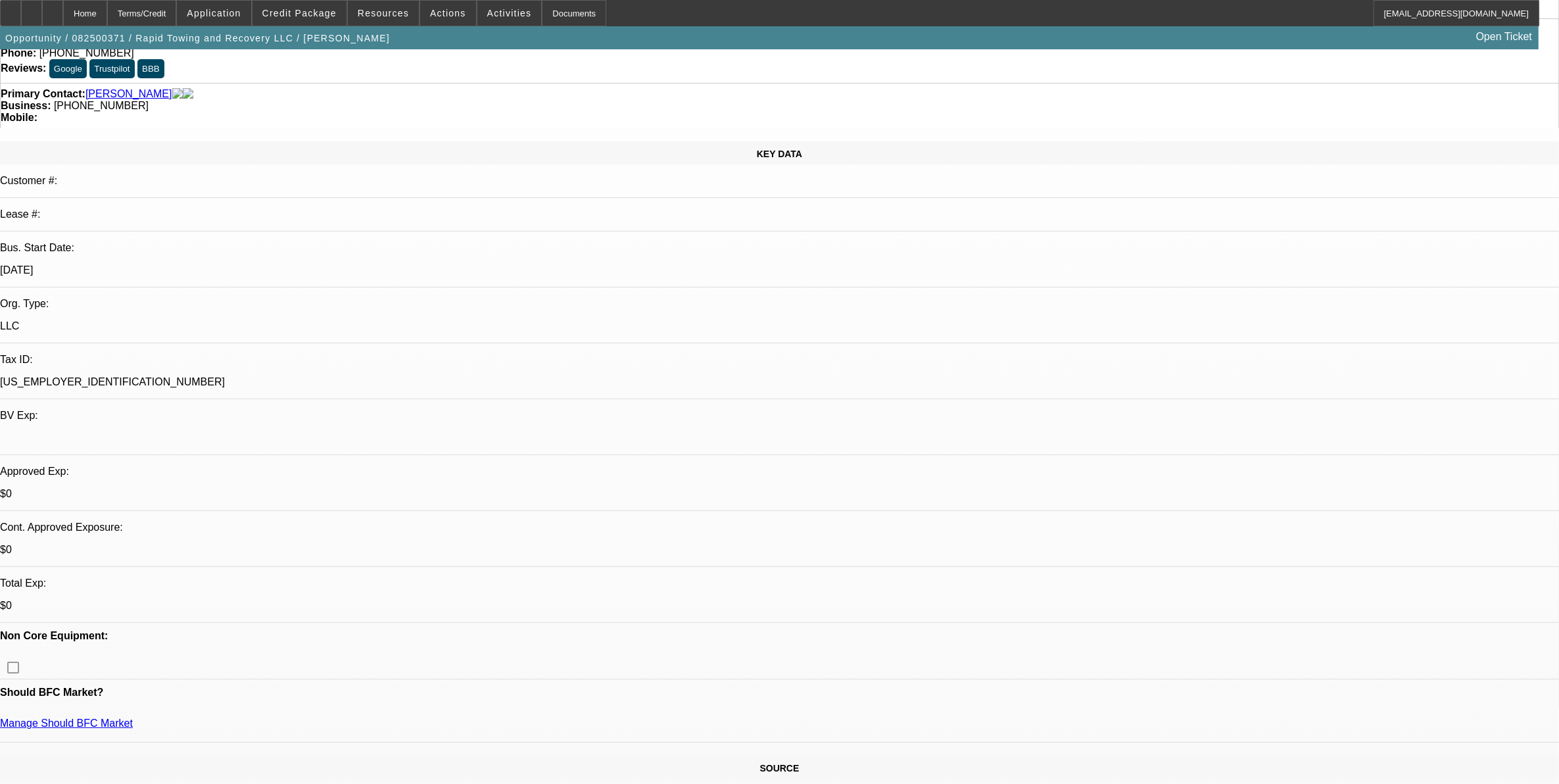
select select "1"
select select "3"
select select "6"
select select "1"
select select "2"
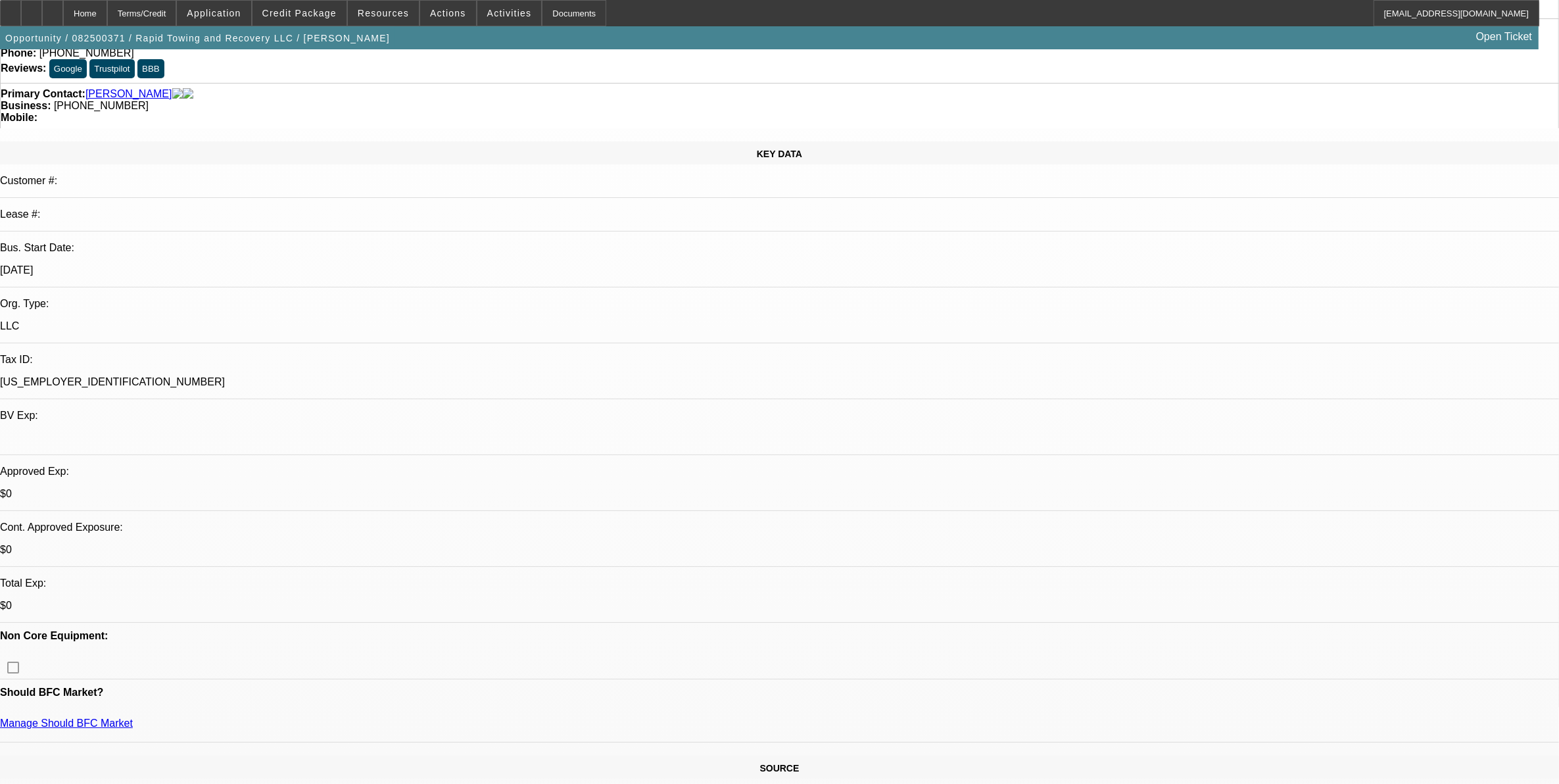
select select "6"
select select "1"
select select "2"
select select "6"
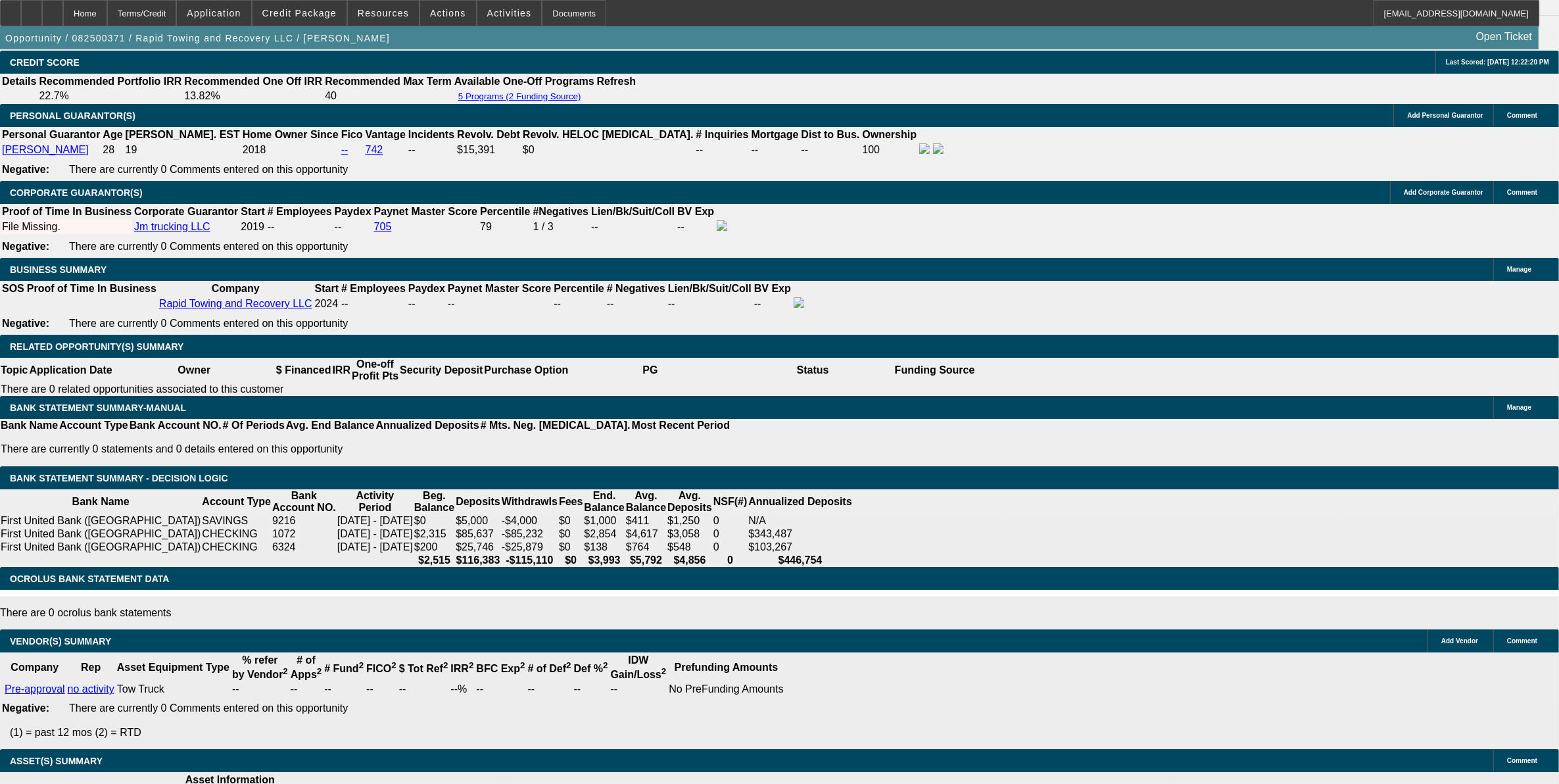
scroll to position [1720, 0]
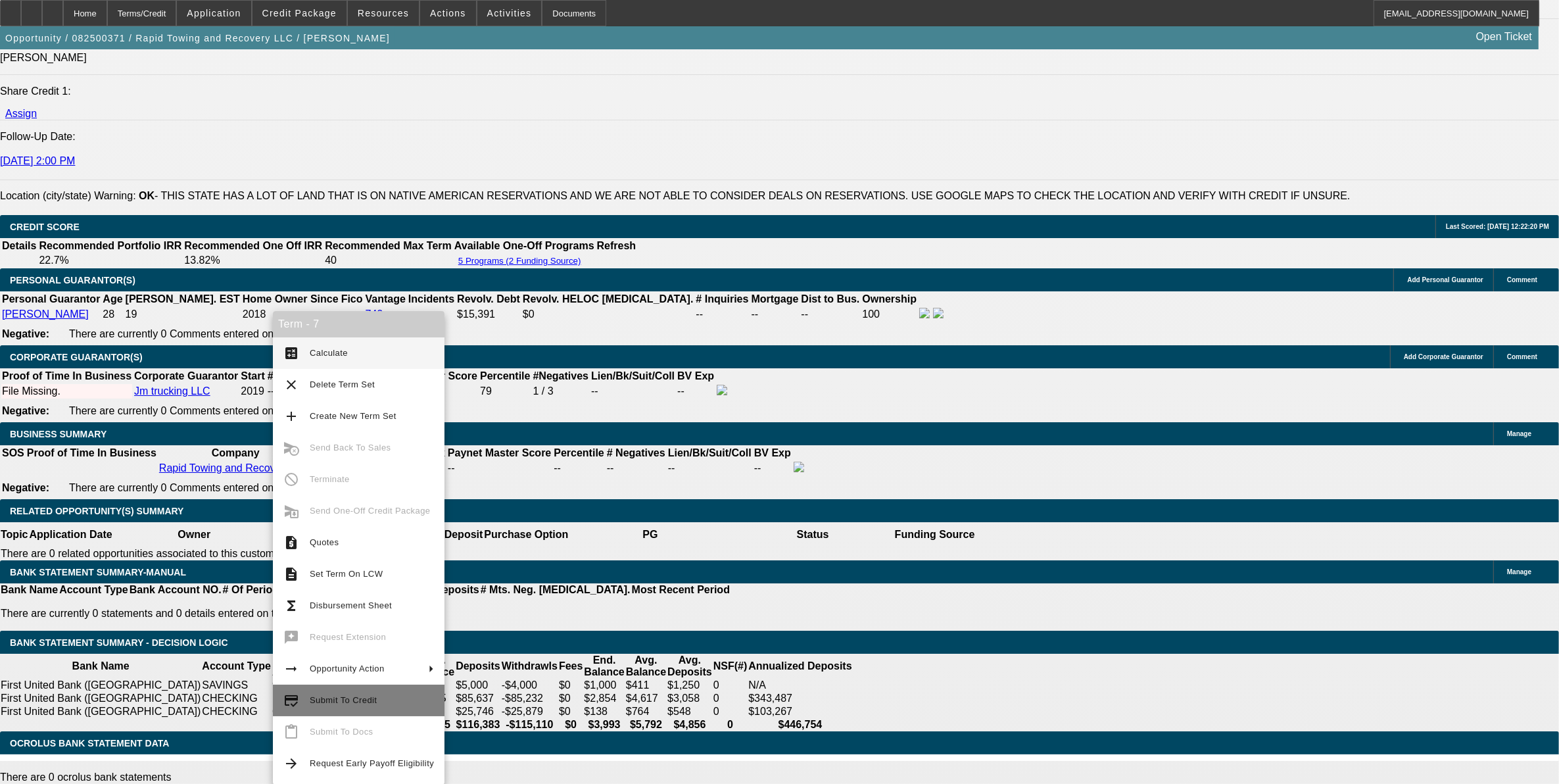
click at [365, 705] on span "Submit To Credit" at bounding box center [372, 700] width 124 height 16
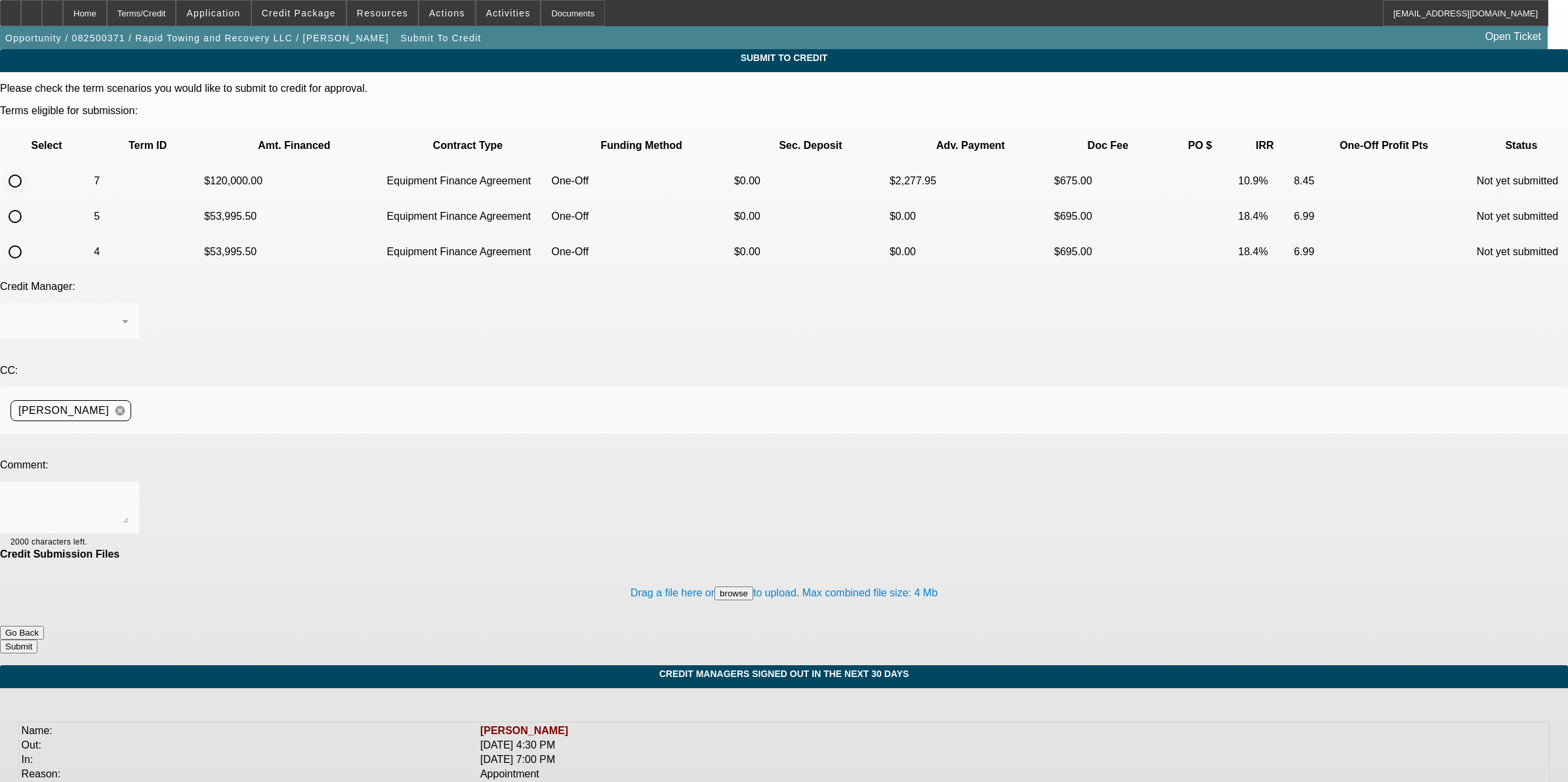
click at [28, 168] on input "radio" at bounding box center [16, 181] width 27 height 27
radio input "true"
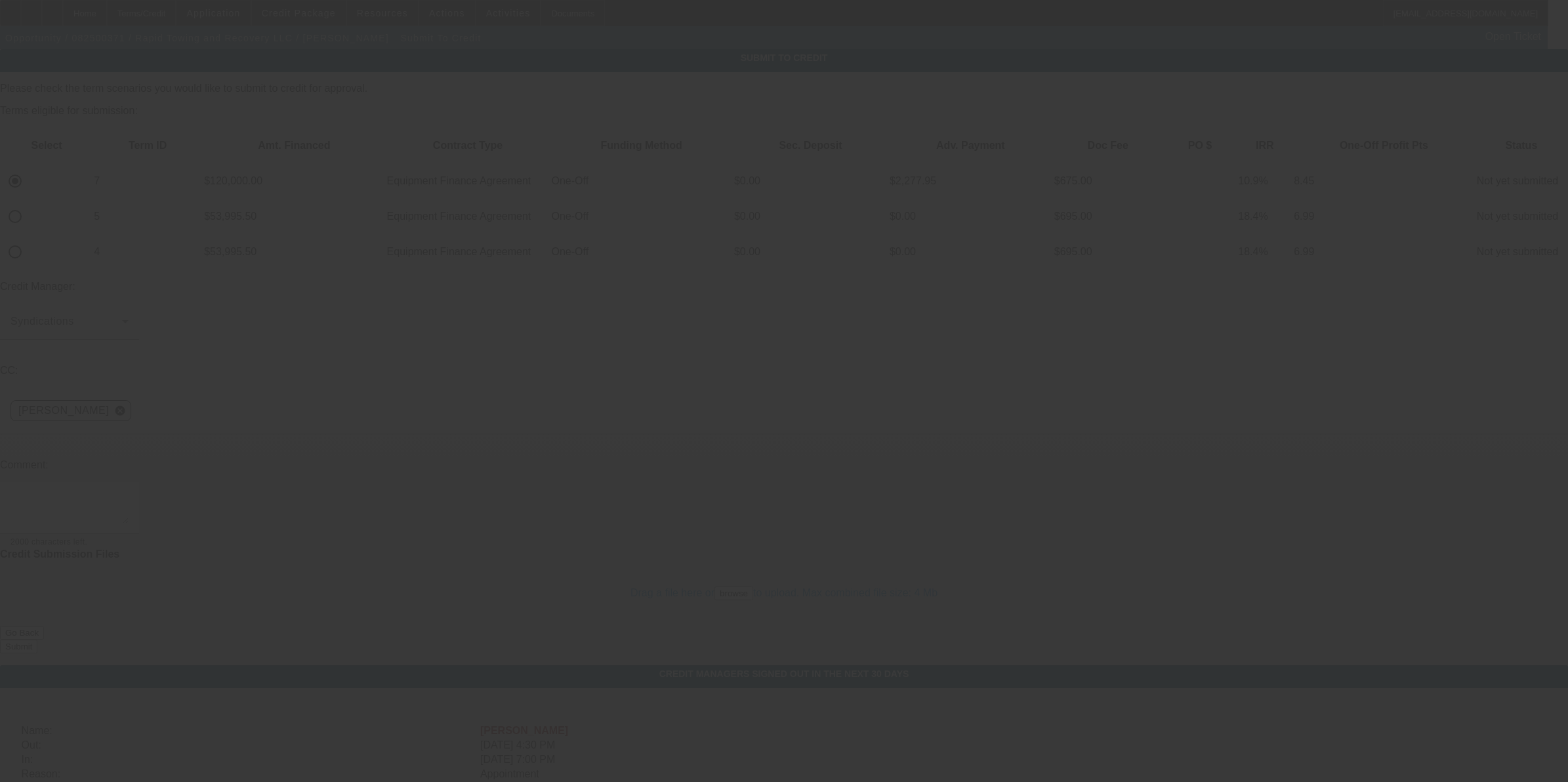
click at [128, 492] on textarea at bounding box center [69, 507] width 118 height 31
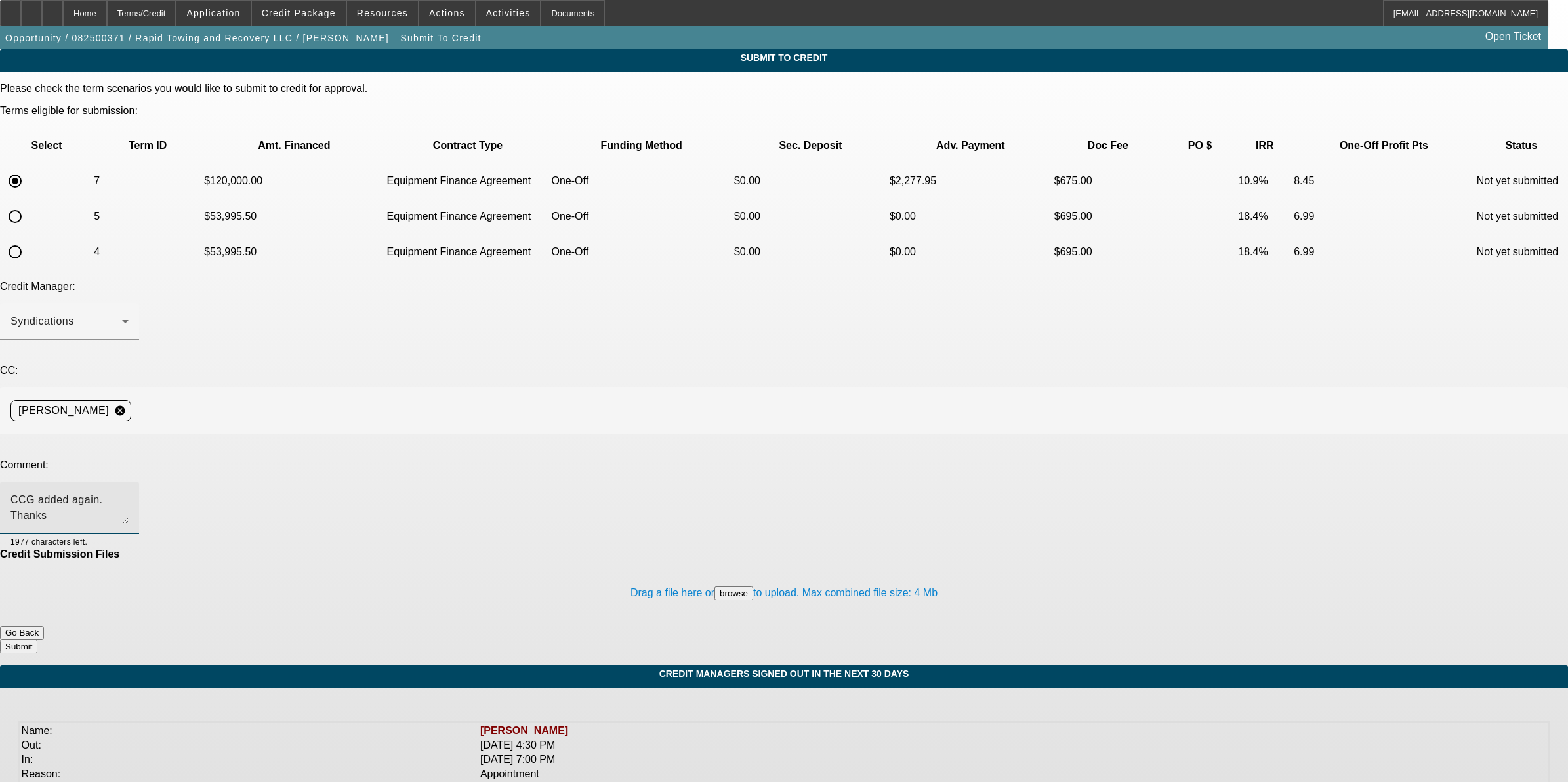
type textarea "CCG added again. Thanks"
click at [38, 640] on button "Submit" at bounding box center [19, 647] width 38 height 14
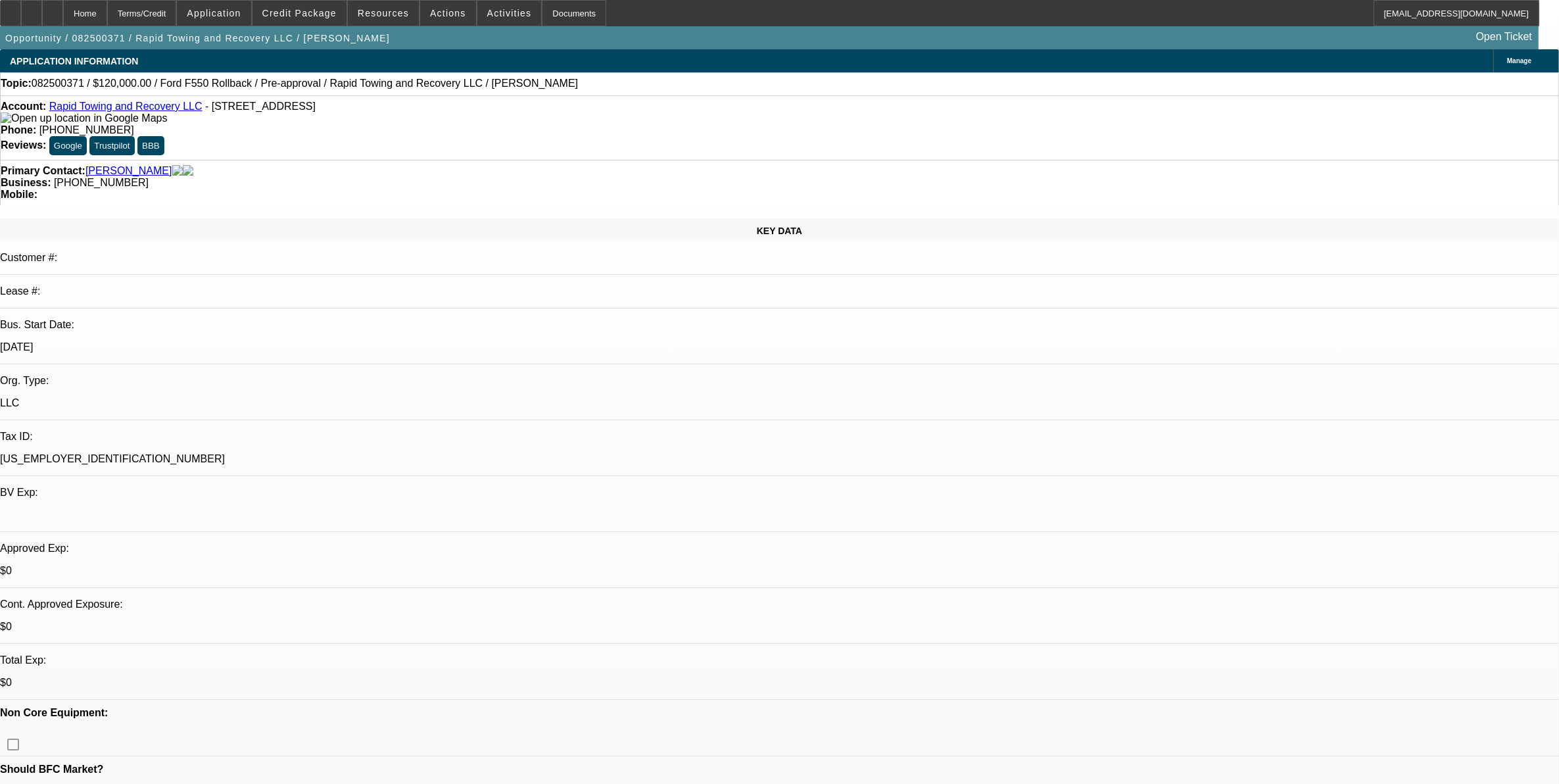
select select "0"
select select "3"
select select "0"
select select "6"
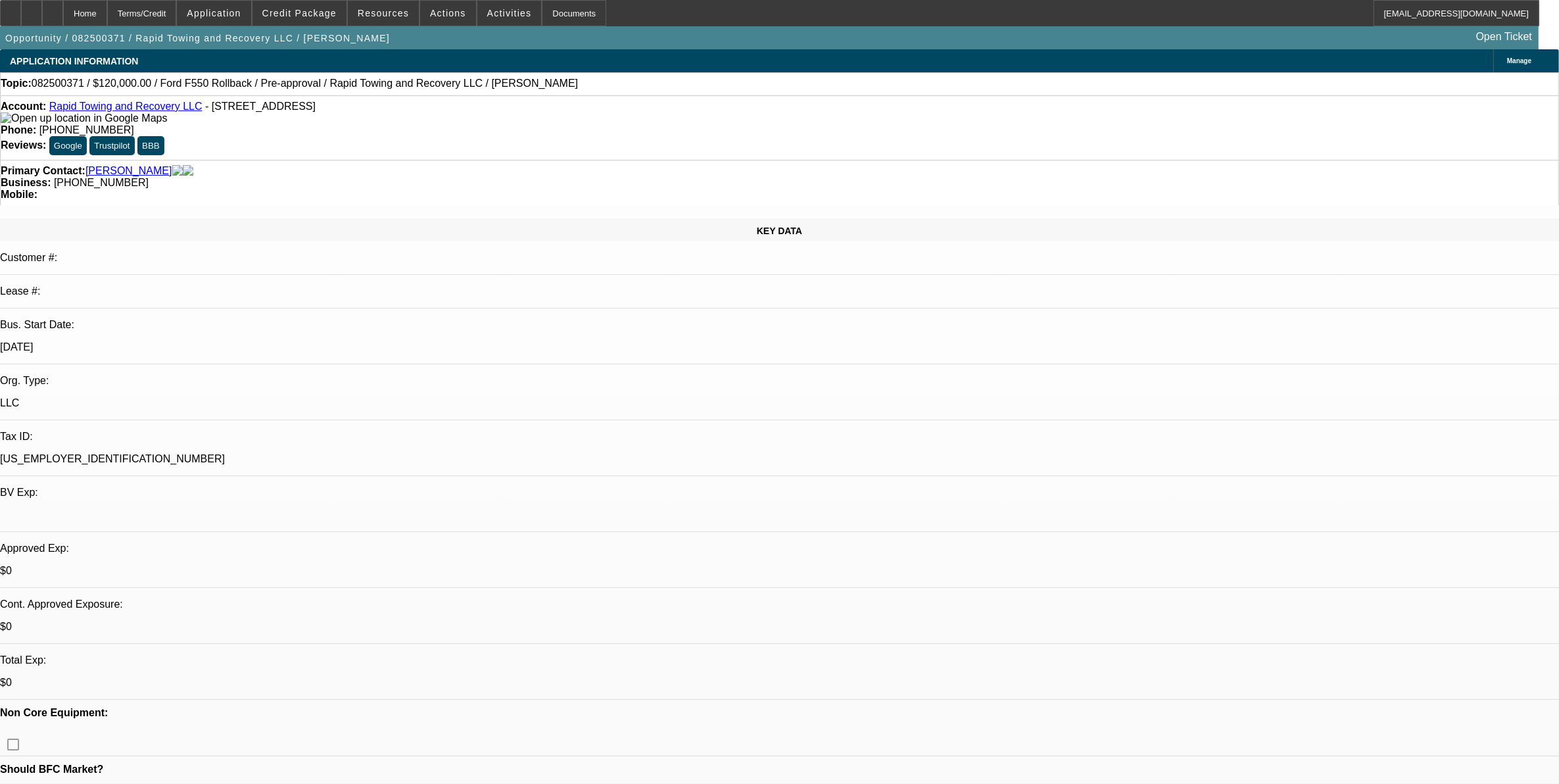
select select "0"
select select "3"
select select "0"
select select "6"
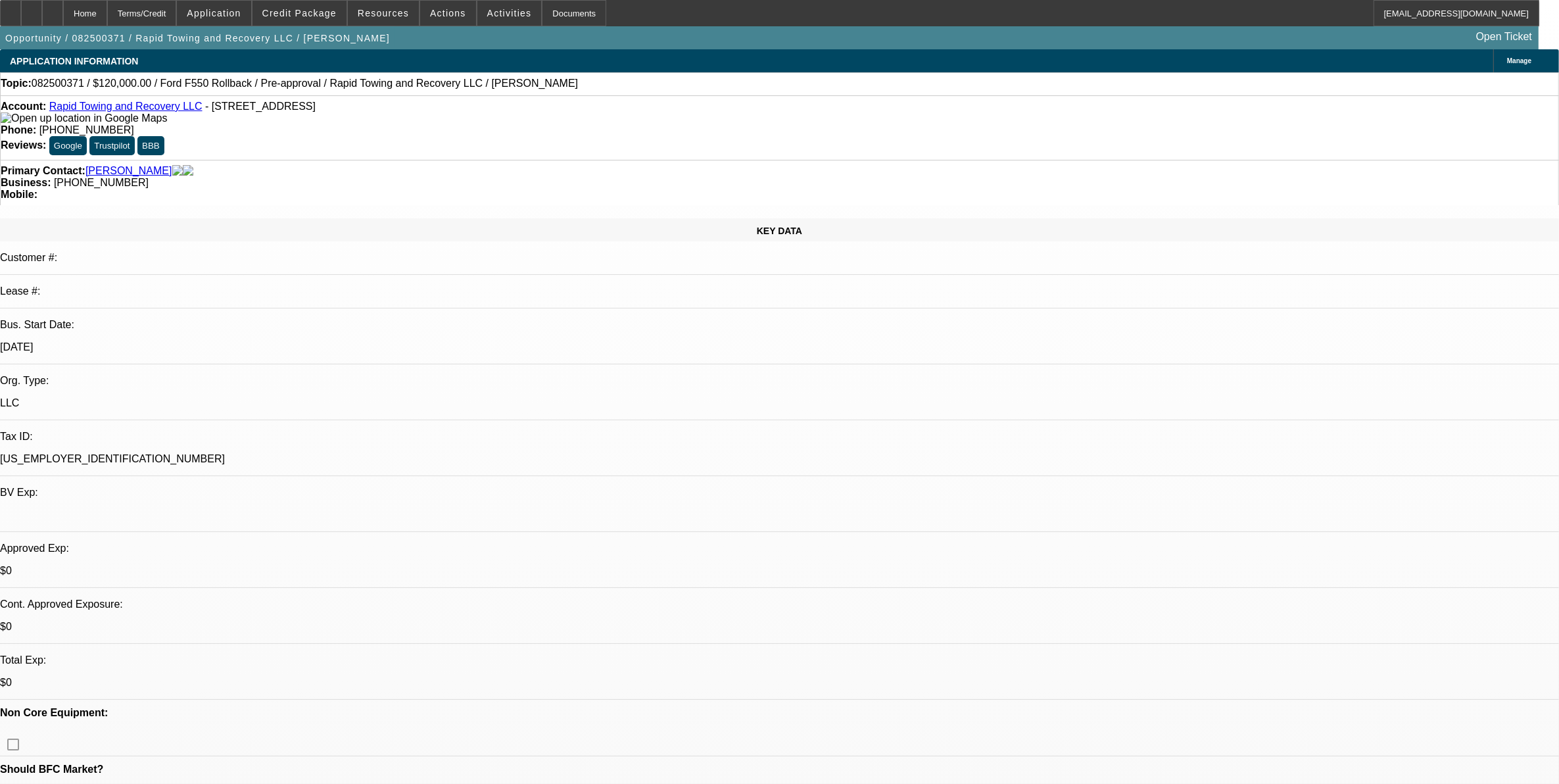
select select "0.1"
select select "0"
select select "2"
select select "0"
select select "6"
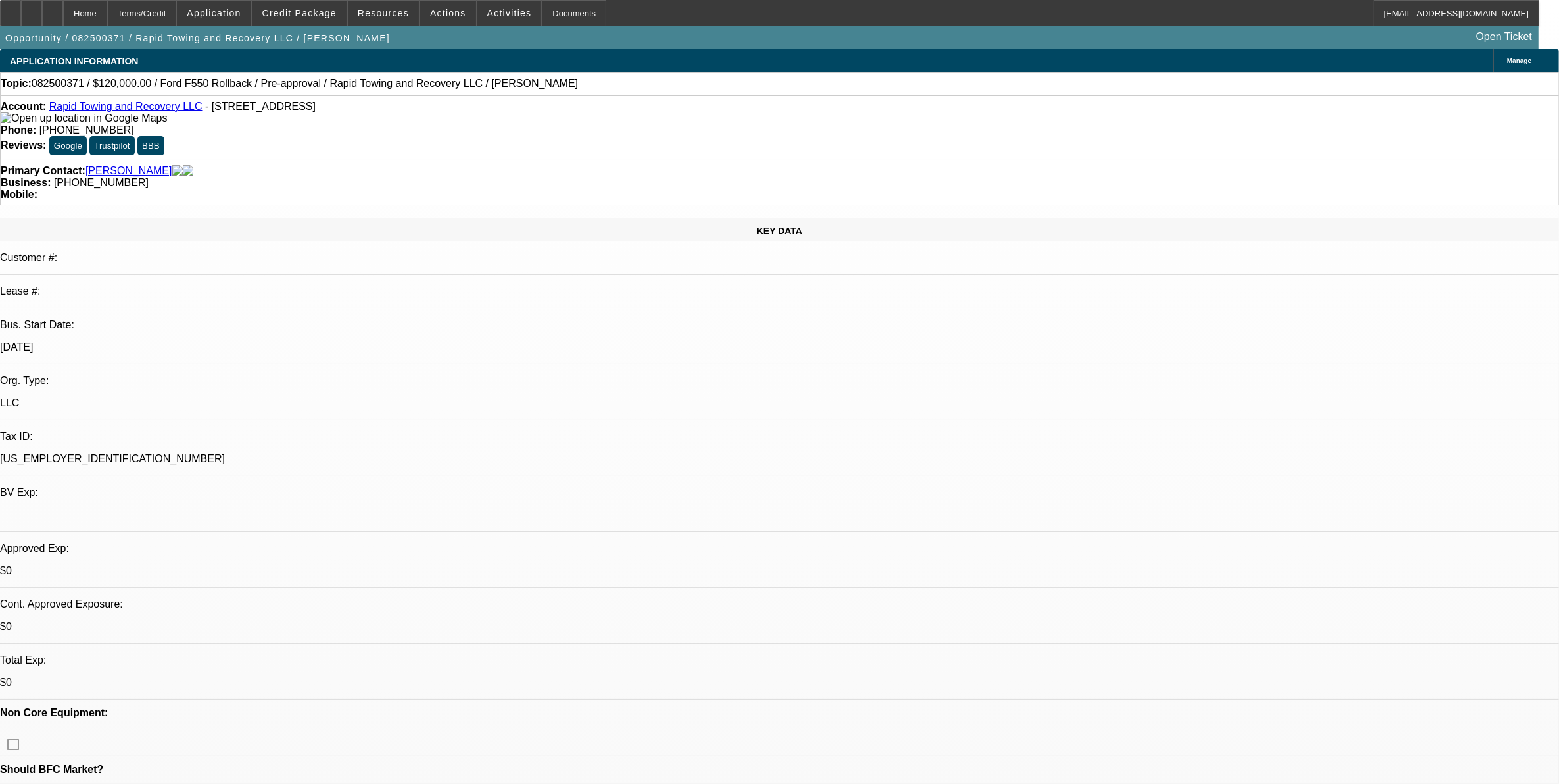
select select "0.1"
select select "0"
select select "2"
select select "0"
select select "6"
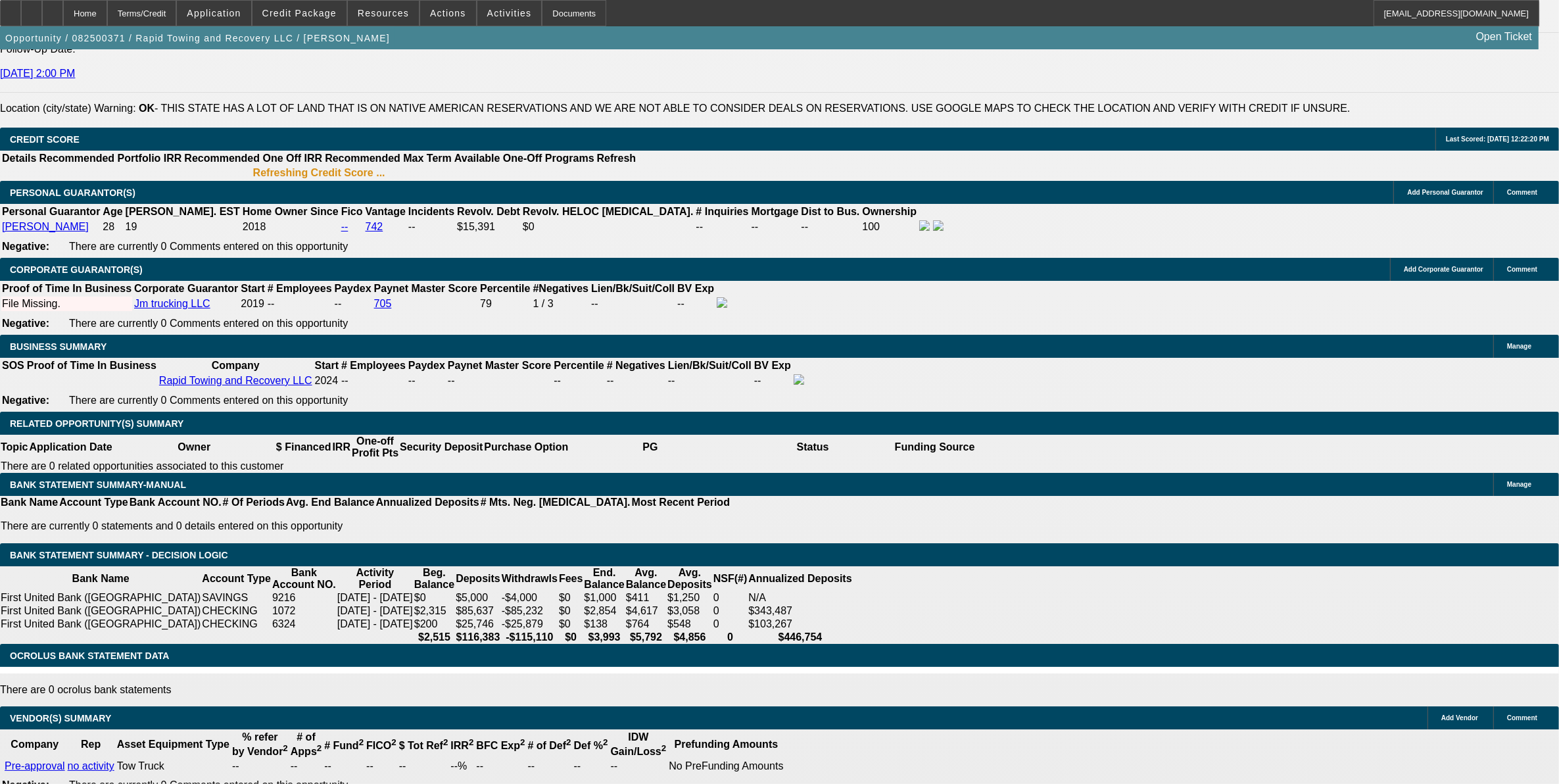
scroll to position [1833, 0]
